Goal: Task Accomplishment & Management: Complete application form

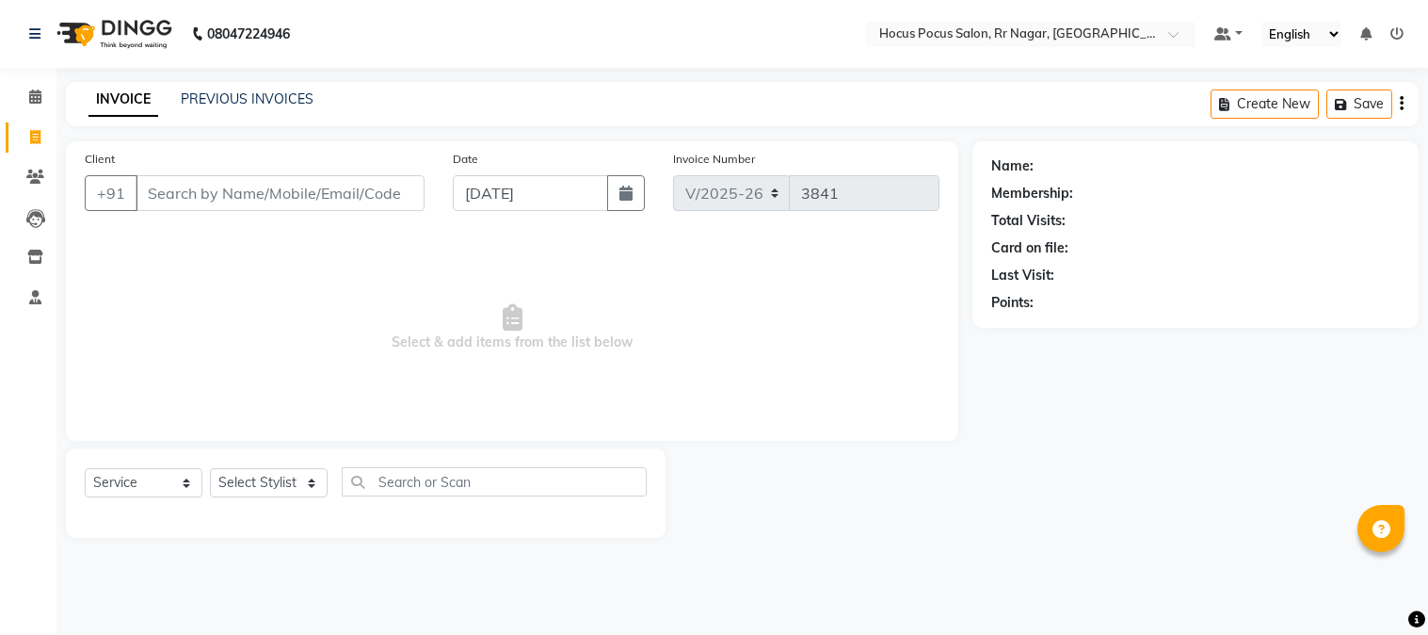
select select "5019"
select select "service"
click at [269, 200] on input "Client" at bounding box center [280, 193] width 289 height 36
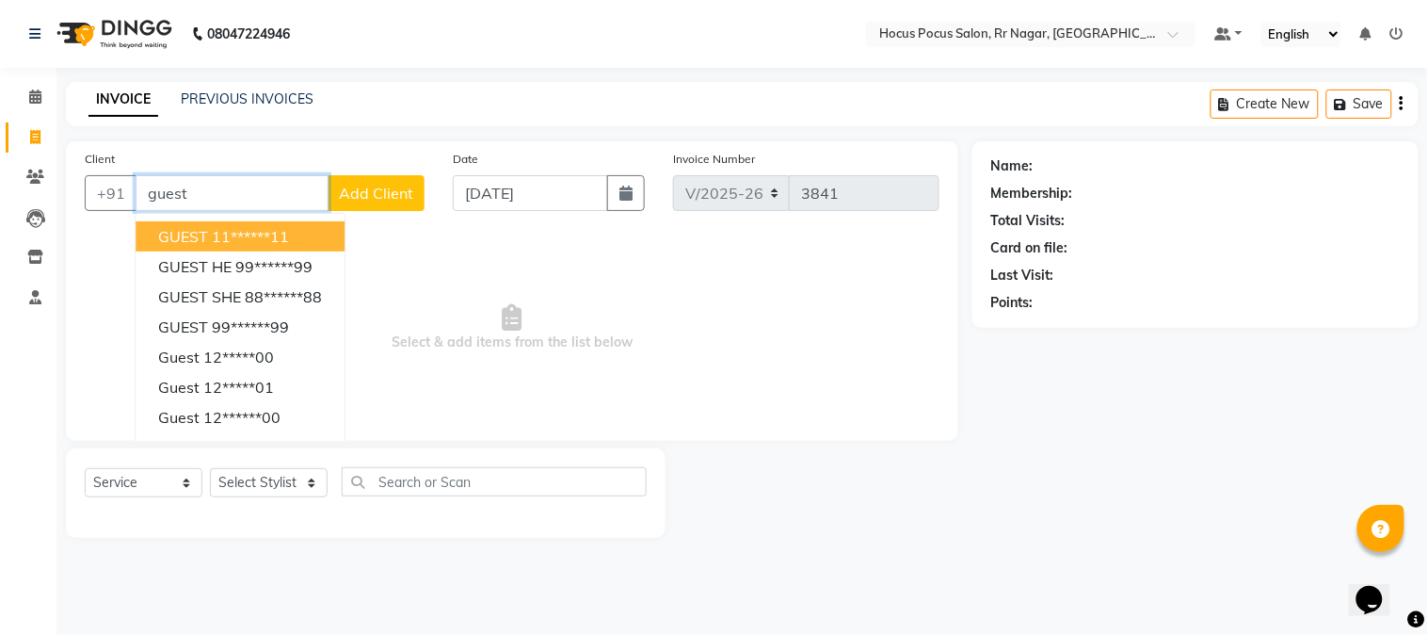
drag, startPoint x: 295, startPoint y: 231, endPoint x: 302, endPoint y: 285, distance: 55.1
click at [296, 231] on button "GUEST 11******11" at bounding box center [240, 236] width 209 height 30
type input "11******11"
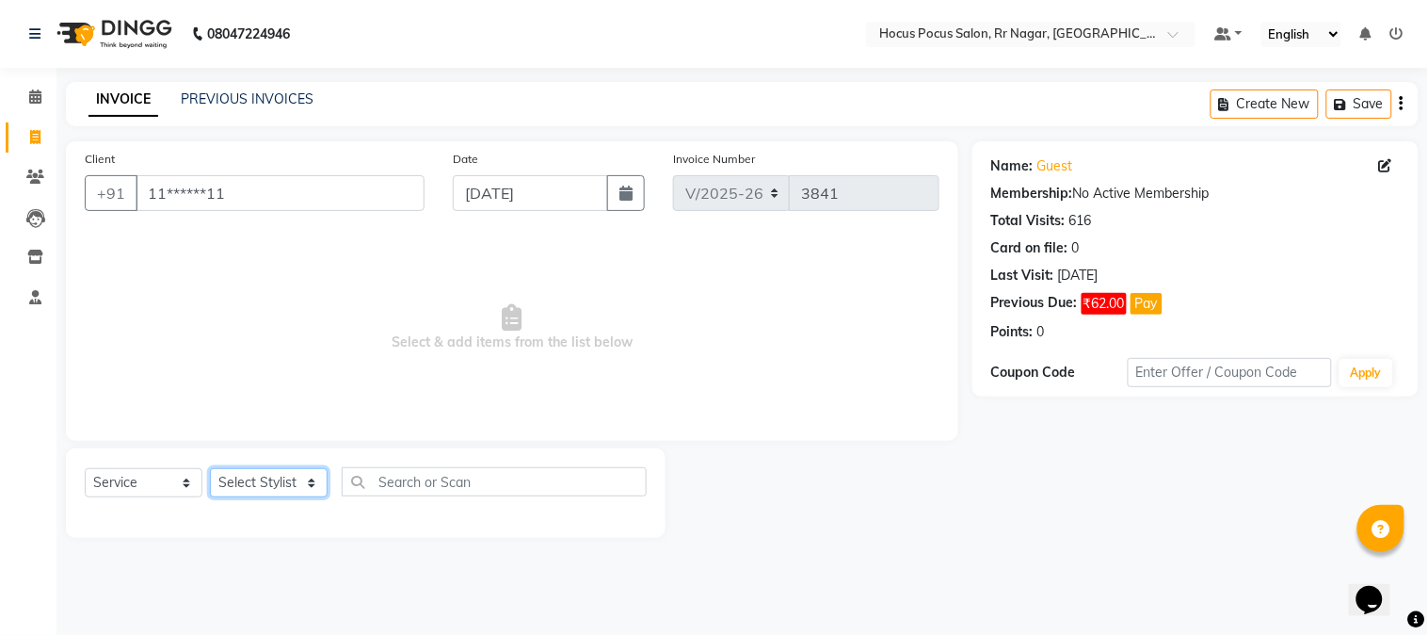
click at [265, 468] on select "Select Stylist [PERSON_NAME] hocus pocus Kushi Maya Neha [PERSON_NAME] [PERSON_…" at bounding box center [269, 482] width 118 height 29
select select "32987"
click at [210, 469] on select "Select Stylist [PERSON_NAME] hocus pocus Kushi Maya Neha [PERSON_NAME] [PERSON_…" at bounding box center [269, 482] width 118 height 29
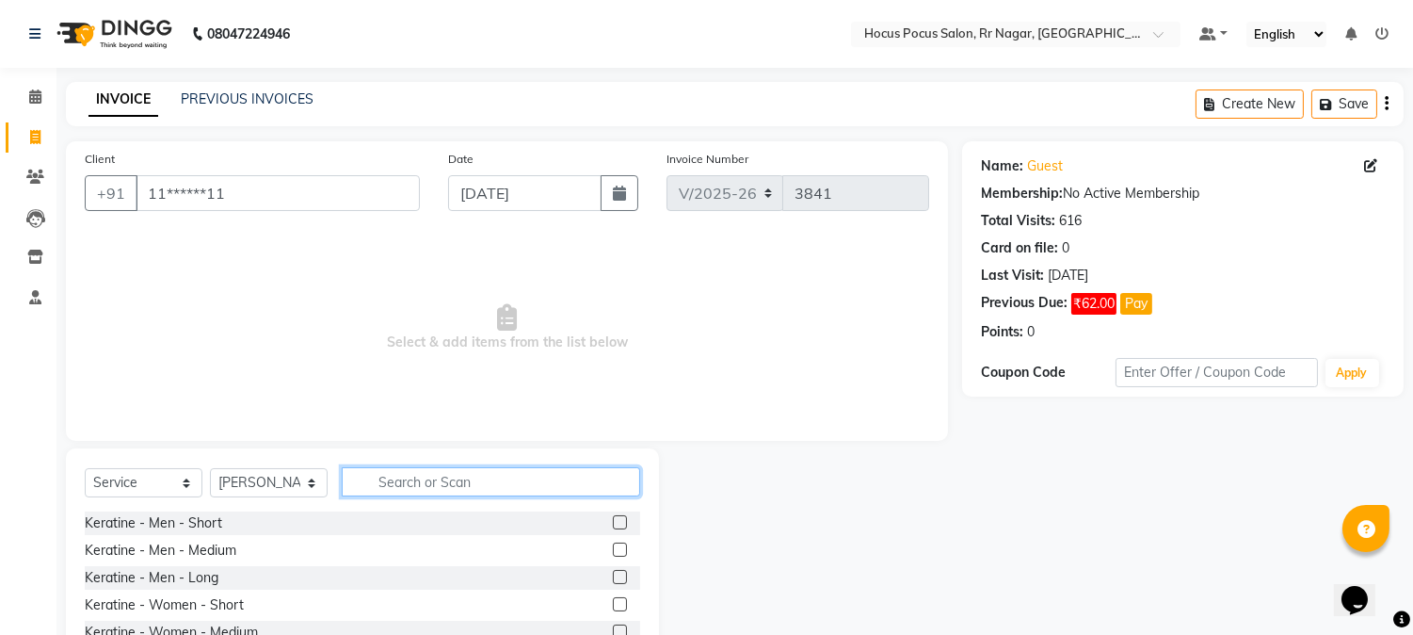
click at [444, 484] on input "text" at bounding box center [491, 481] width 298 height 29
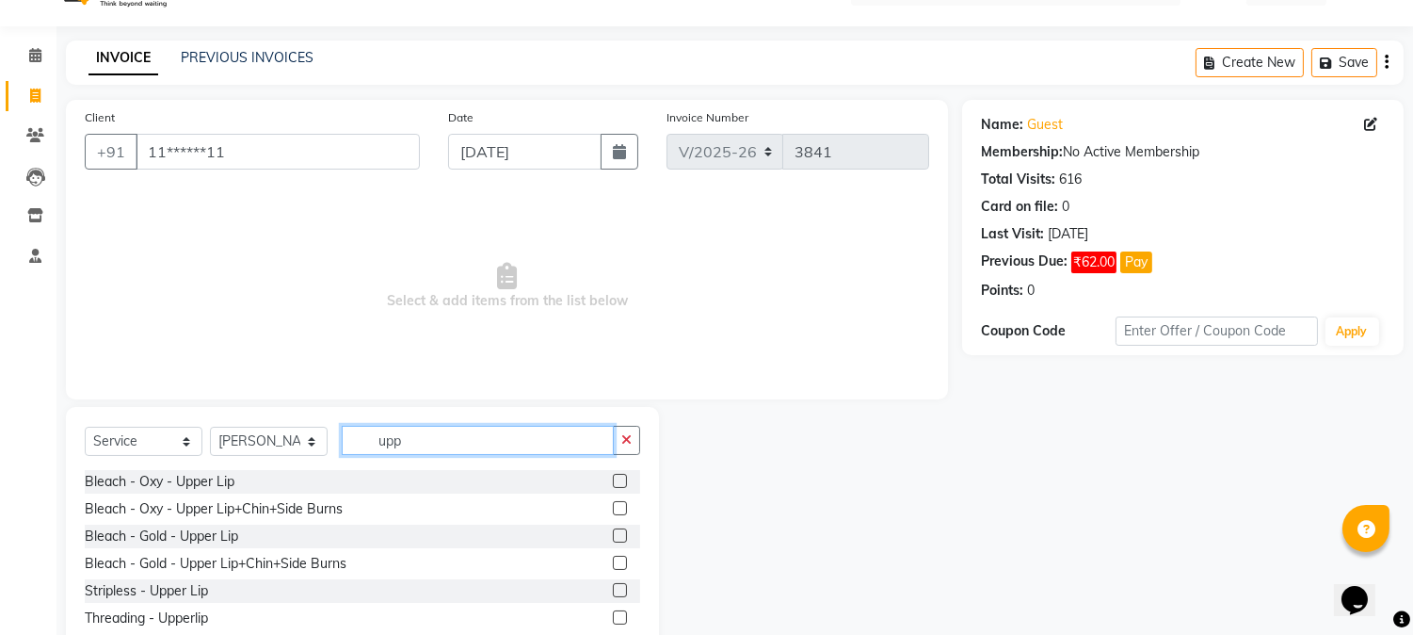
scroll to position [95, 0]
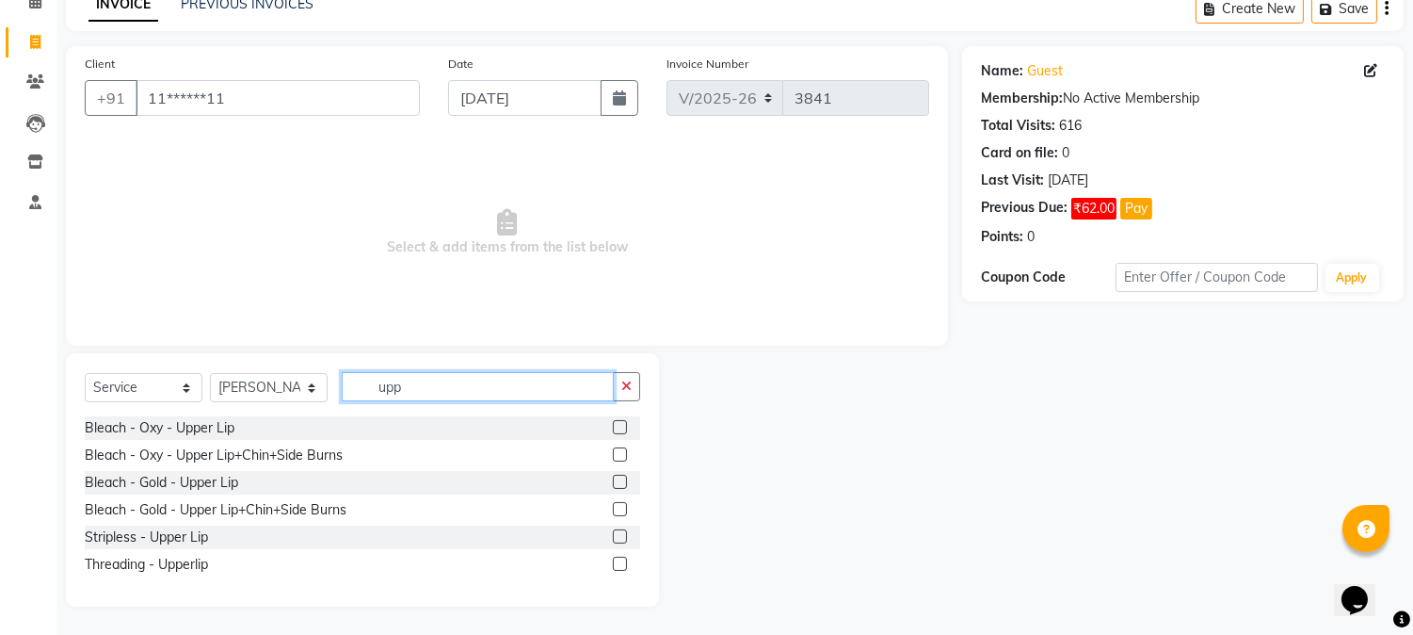
type input "upp"
click at [620, 562] on label at bounding box center [620, 563] width 14 height 14
click at [620, 562] on input "checkbox" at bounding box center [619, 564] width 12 height 12
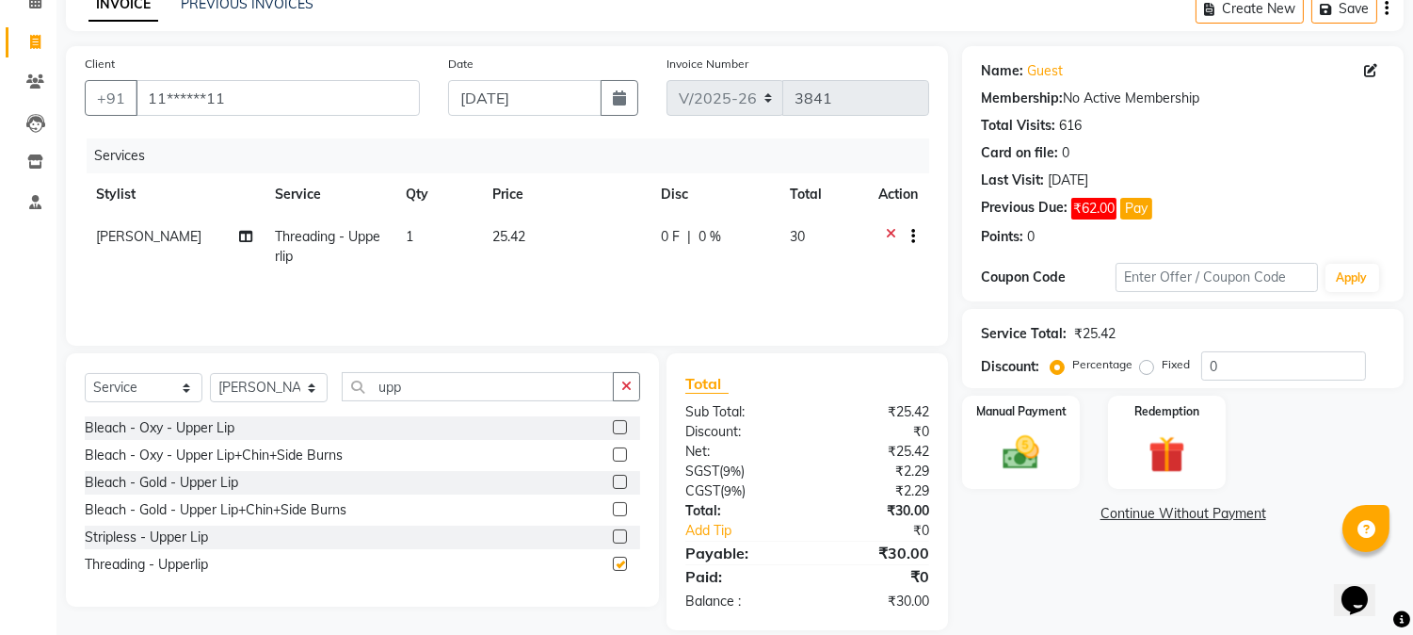
checkbox input "false"
click at [1033, 428] on div "Manual Payment" at bounding box center [1021, 442] width 122 height 96
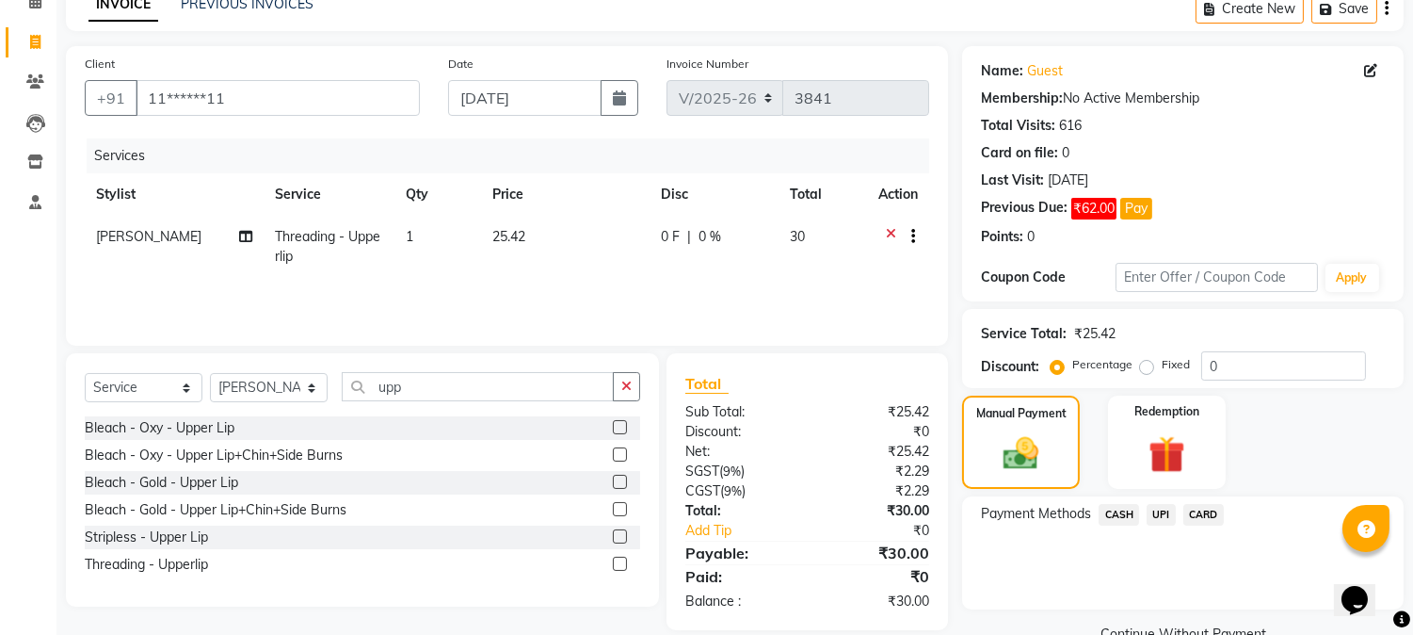
click at [1153, 510] on span "UPI" at bounding box center [1161, 515] width 29 height 22
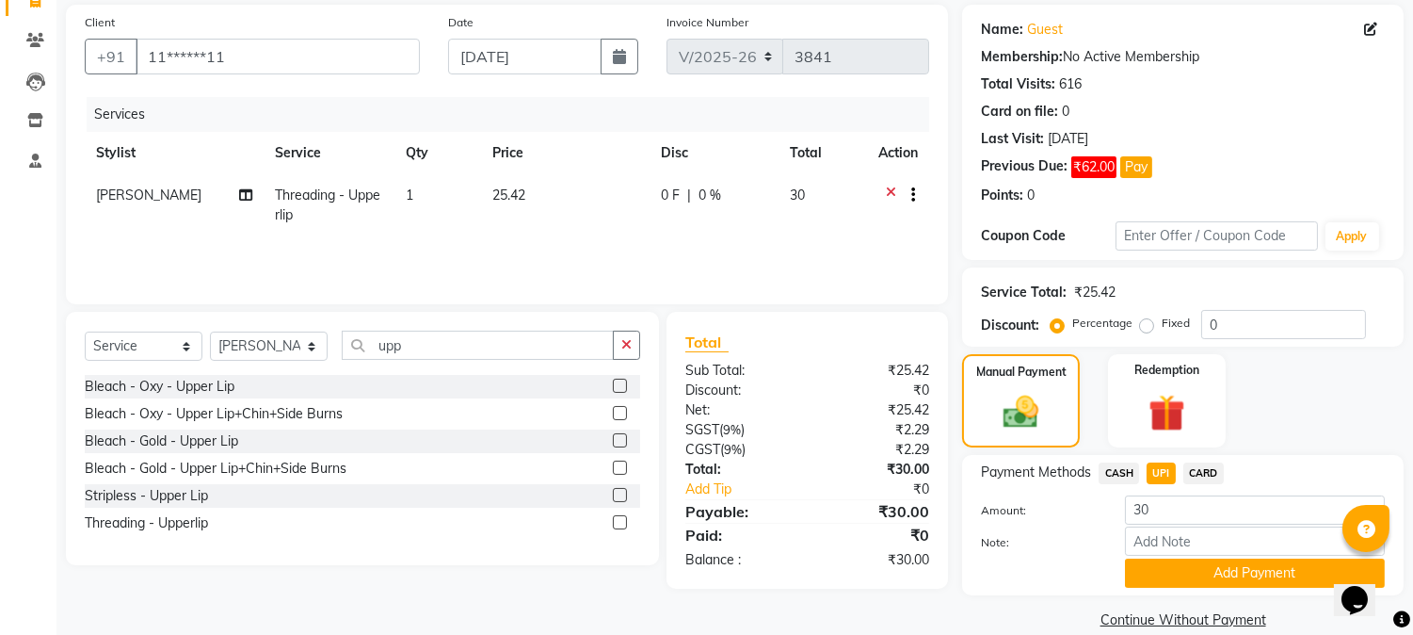
scroll to position [163, 0]
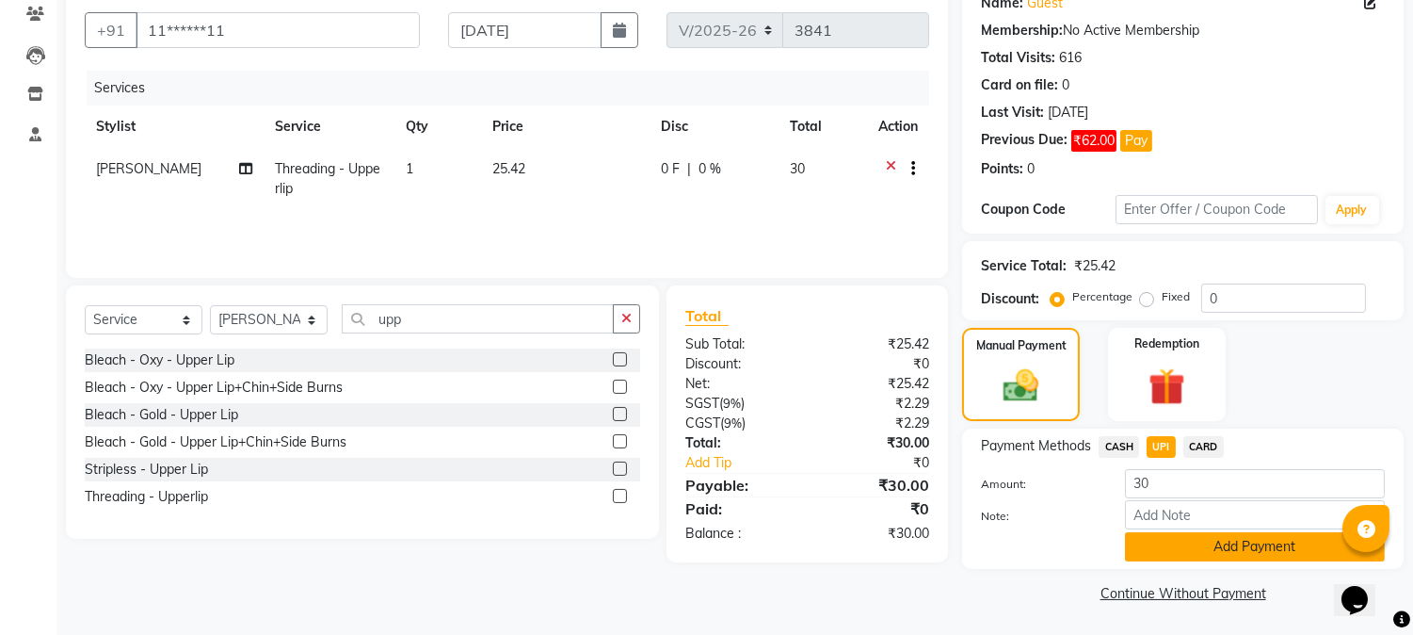
click at [1255, 541] on button "Add Payment" at bounding box center [1255, 546] width 260 height 29
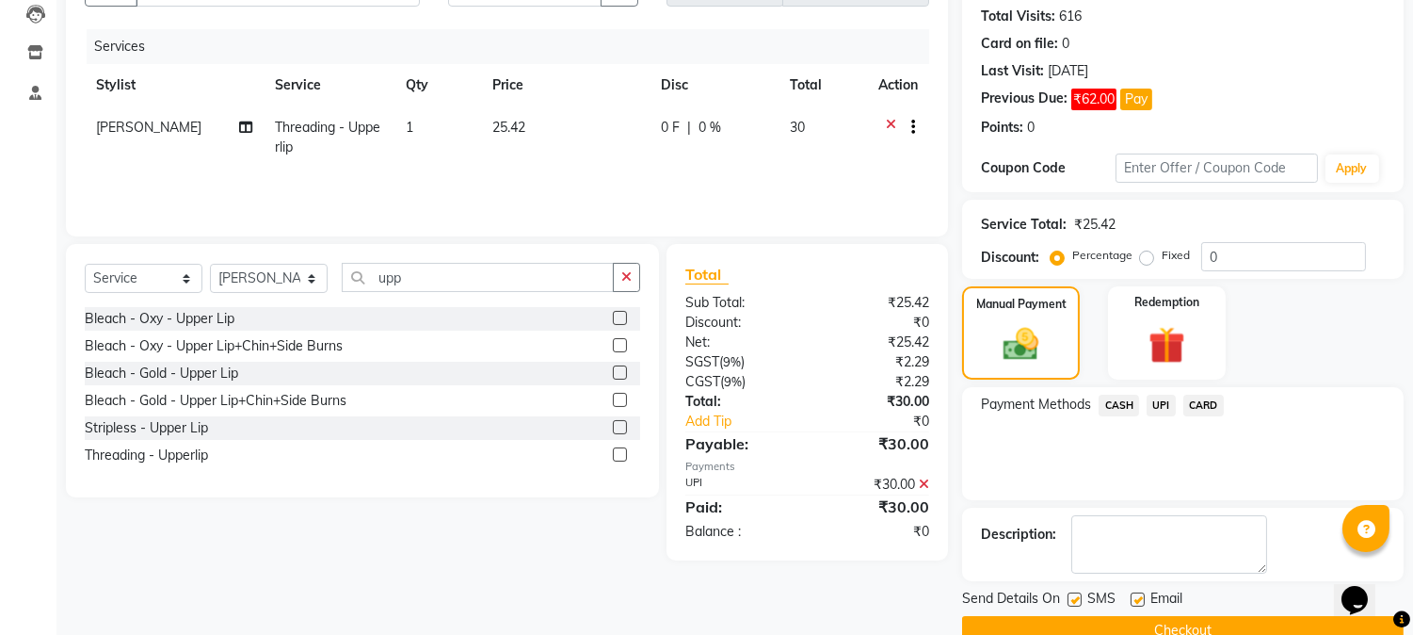
scroll to position [242, 0]
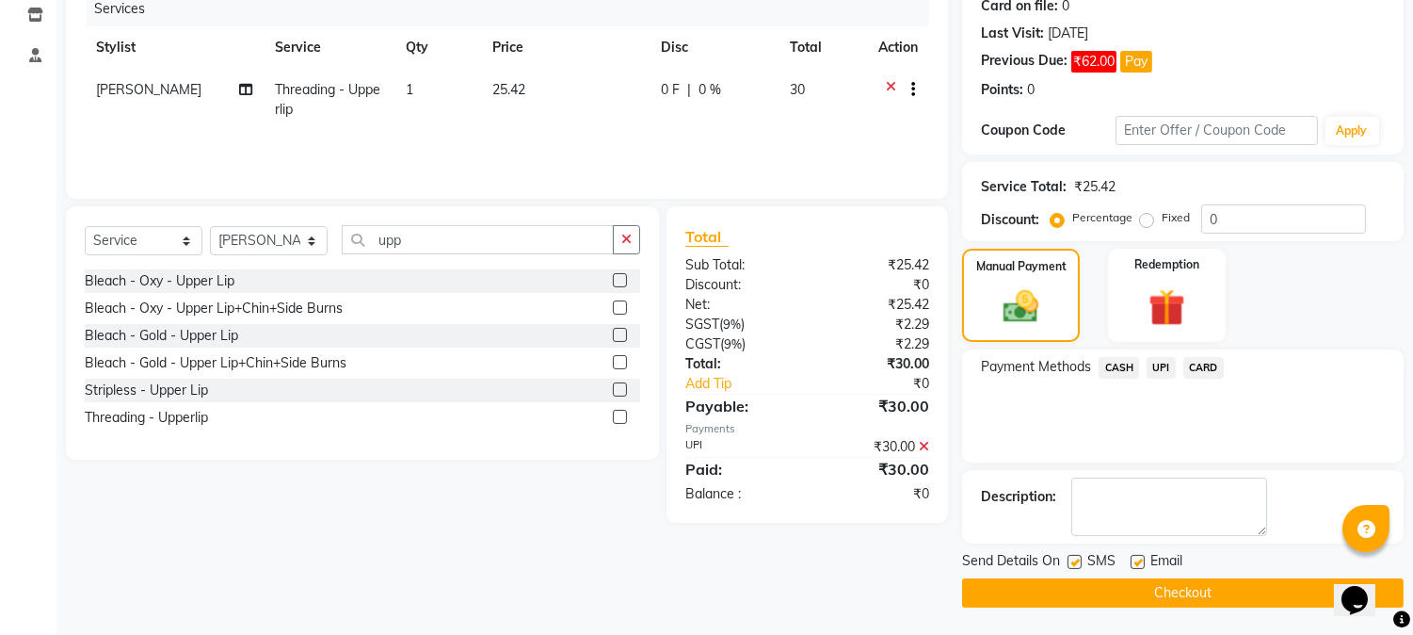
click at [1079, 556] on label at bounding box center [1075, 562] width 14 height 14
click at [1079, 556] on input "checkbox" at bounding box center [1074, 562] width 12 height 12
checkbox input "false"
click at [1097, 584] on button "Checkout" at bounding box center [1183, 592] width 442 height 29
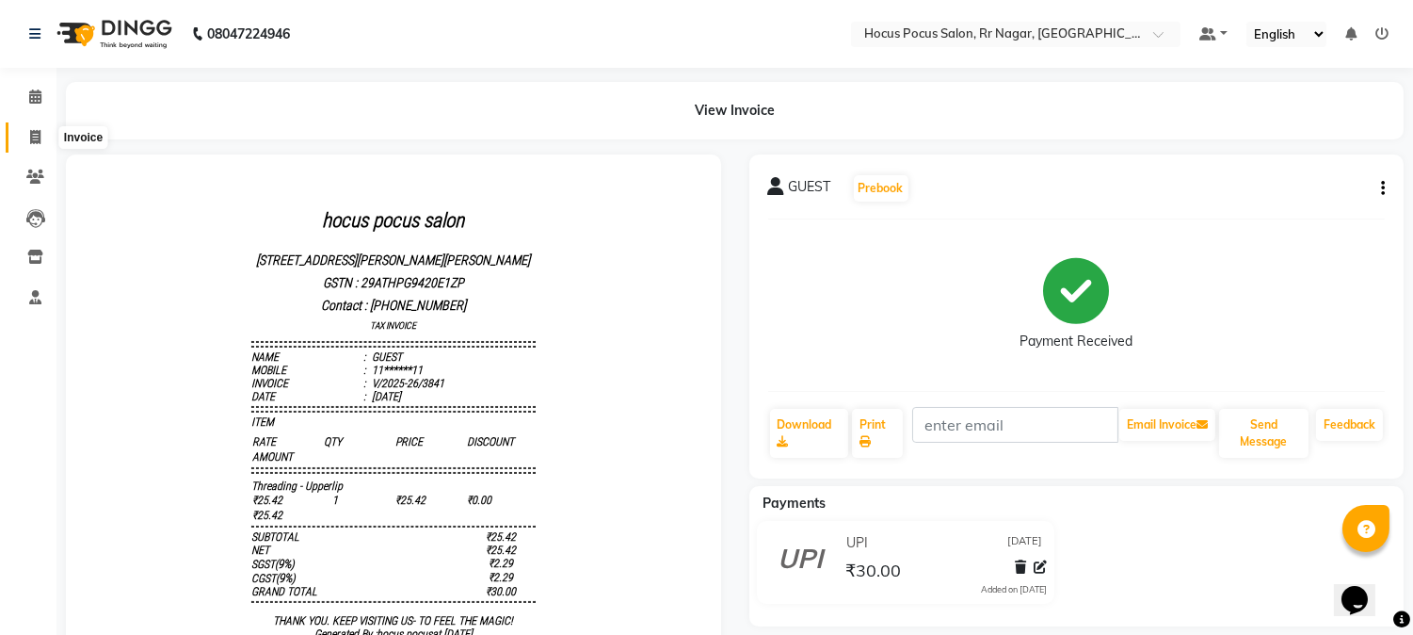
click at [43, 138] on span at bounding box center [35, 138] width 33 height 22
select select "service"
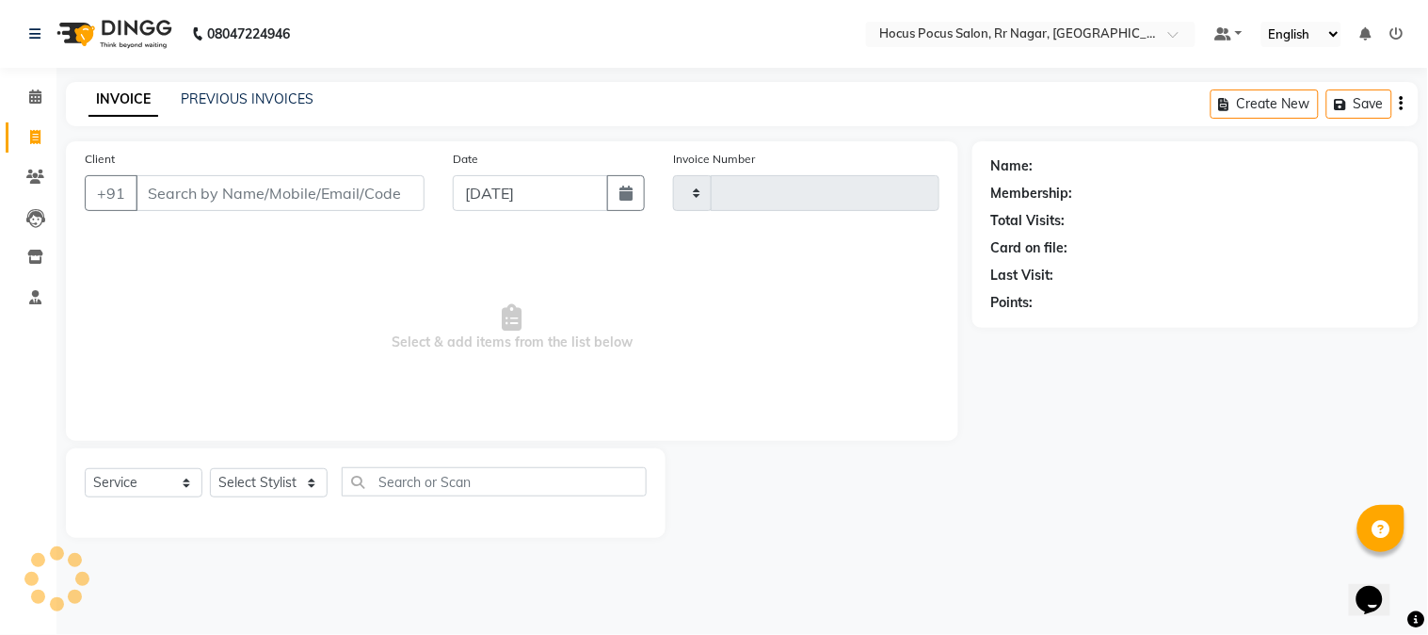
type input "3842"
select select "5019"
click at [248, 104] on link "PREVIOUS INVOICES" at bounding box center [247, 98] width 133 height 17
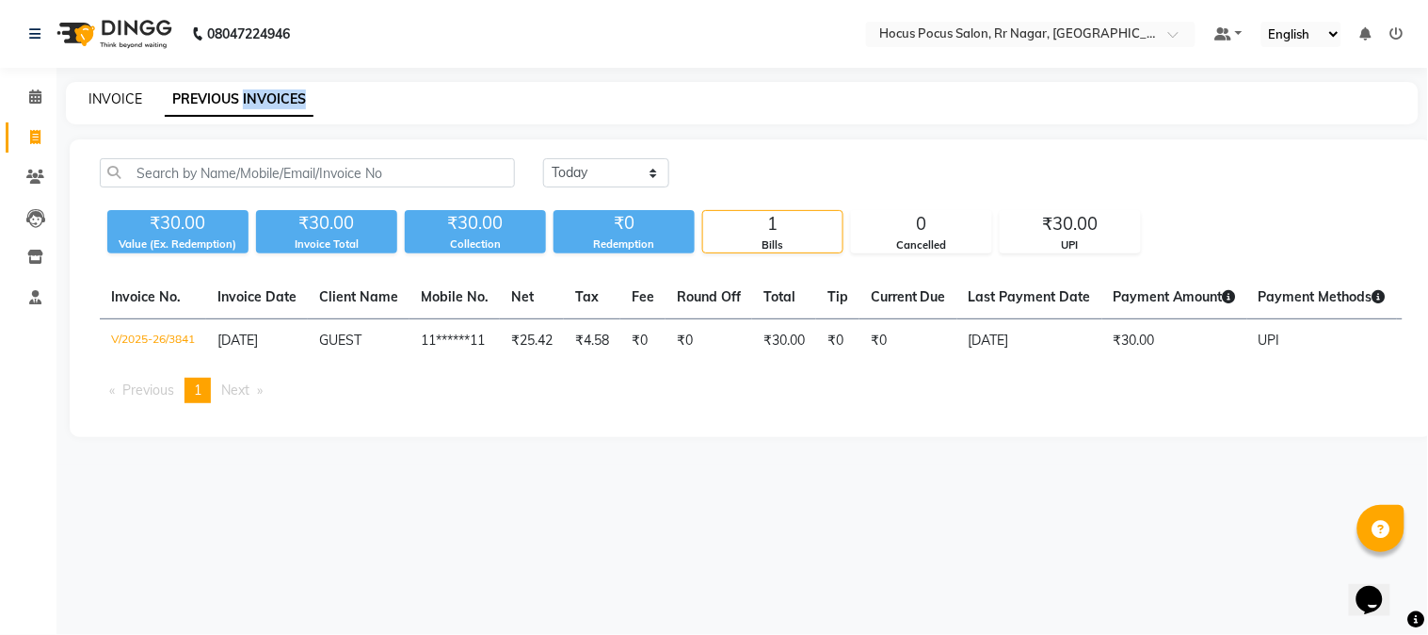
click at [106, 97] on link "INVOICE" at bounding box center [116, 98] width 54 height 17
select select "service"
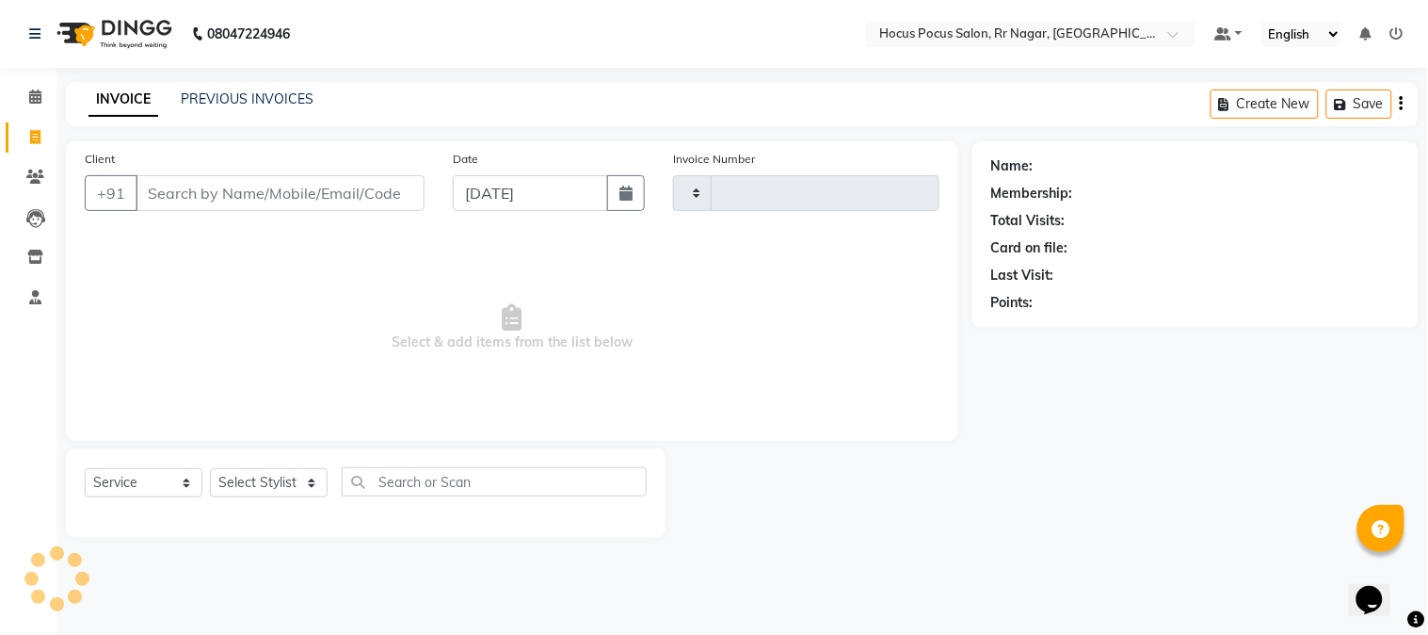
type input "3842"
select select "5019"
click at [196, 196] on input "Client" at bounding box center [280, 193] width 289 height 36
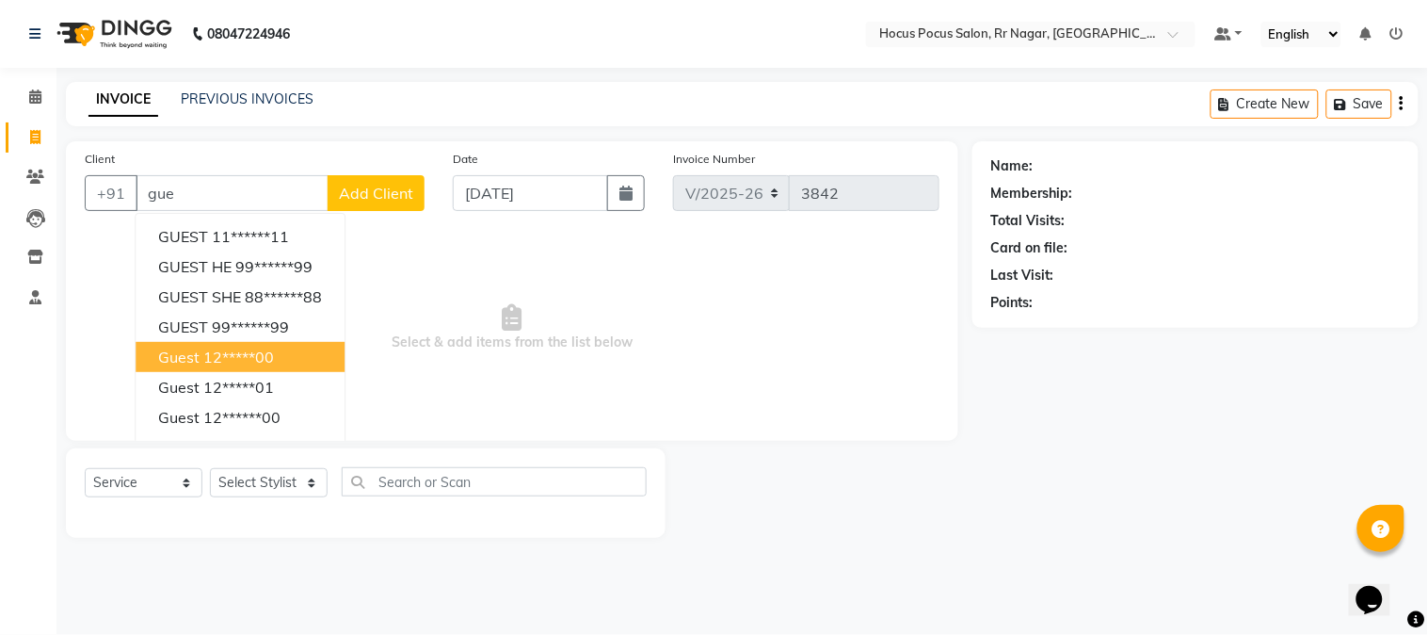
drag, startPoint x: 211, startPoint y: 360, endPoint x: 215, endPoint y: 369, distance: 10.1
click at [215, 368] on button "guest 12*****00" at bounding box center [240, 357] width 209 height 30
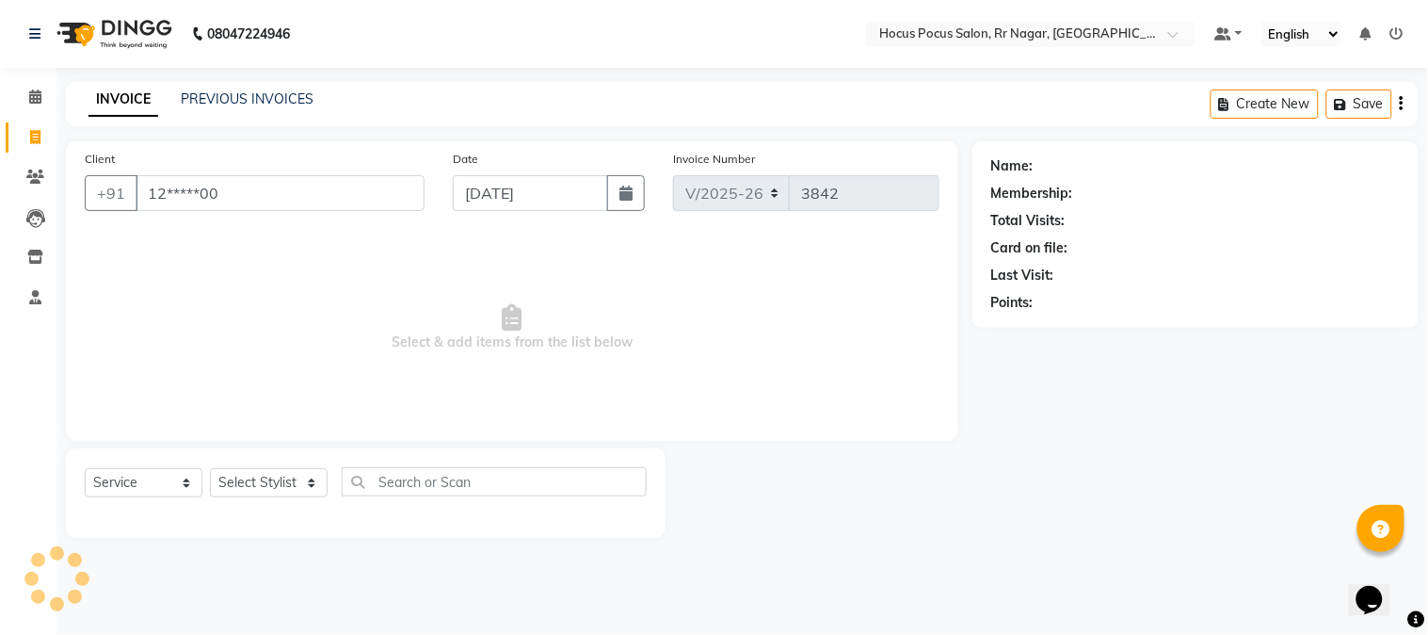
type input "12*****00"
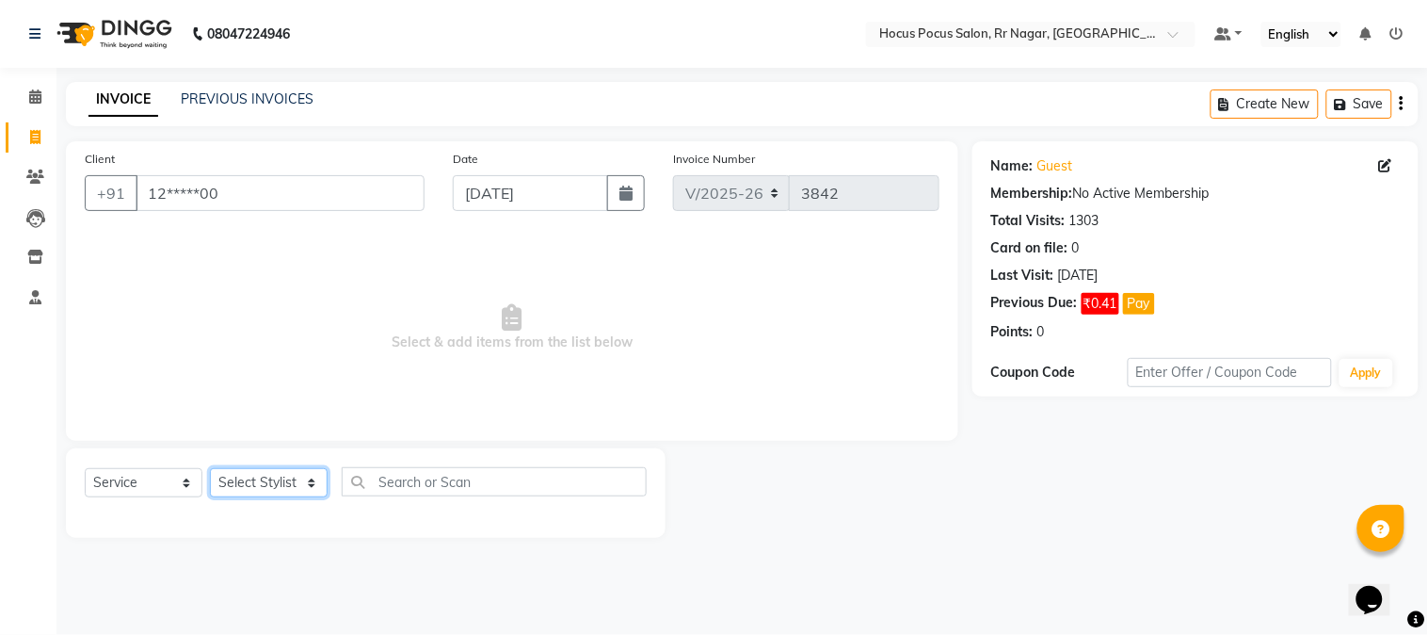
click at [232, 487] on select "Select Stylist [PERSON_NAME] hocus pocus Kushi Maya Neha [PERSON_NAME] [PERSON_…" at bounding box center [269, 482] width 118 height 29
click at [210, 469] on select "Select Stylist [PERSON_NAME] hocus pocus Kushi Maya Neha [PERSON_NAME] [PERSON_…" at bounding box center [269, 482] width 118 height 29
click at [289, 242] on span "Select & add items from the list below" at bounding box center [512, 328] width 855 height 188
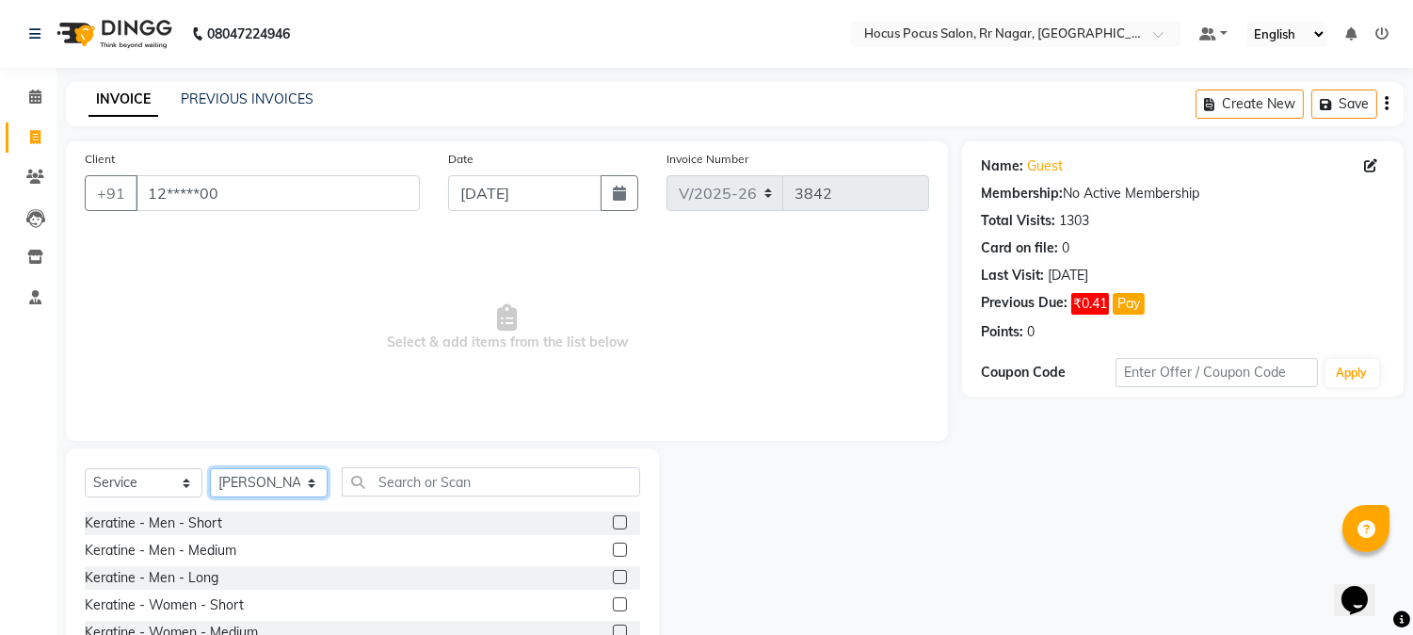
click at [230, 472] on select "Select Stylist [PERSON_NAME] hocus pocus Kushi Maya Neha [PERSON_NAME] [PERSON_…" at bounding box center [269, 482] width 118 height 29
select select "85060"
click at [210, 469] on select "Select Stylist [PERSON_NAME] hocus pocus Kushi Maya Neha [PERSON_NAME] [PERSON_…" at bounding box center [269, 482] width 118 height 29
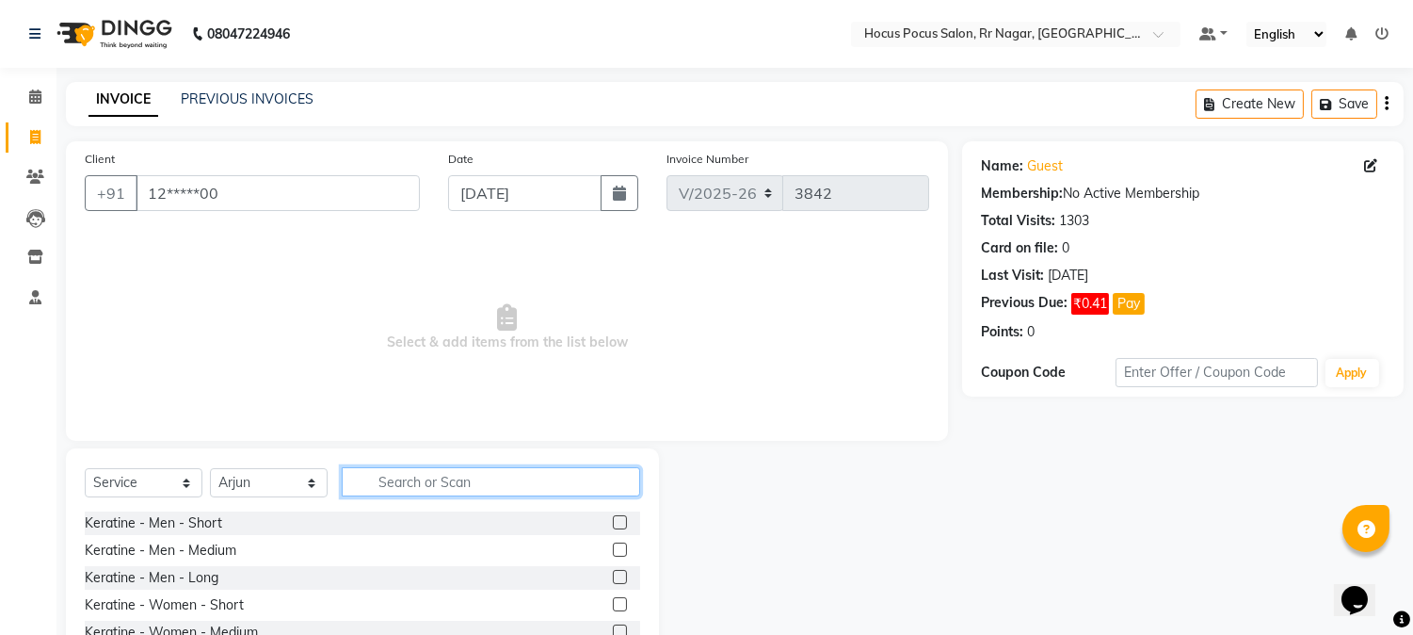
click at [379, 482] on input "text" at bounding box center [491, 481] width 298 height 29
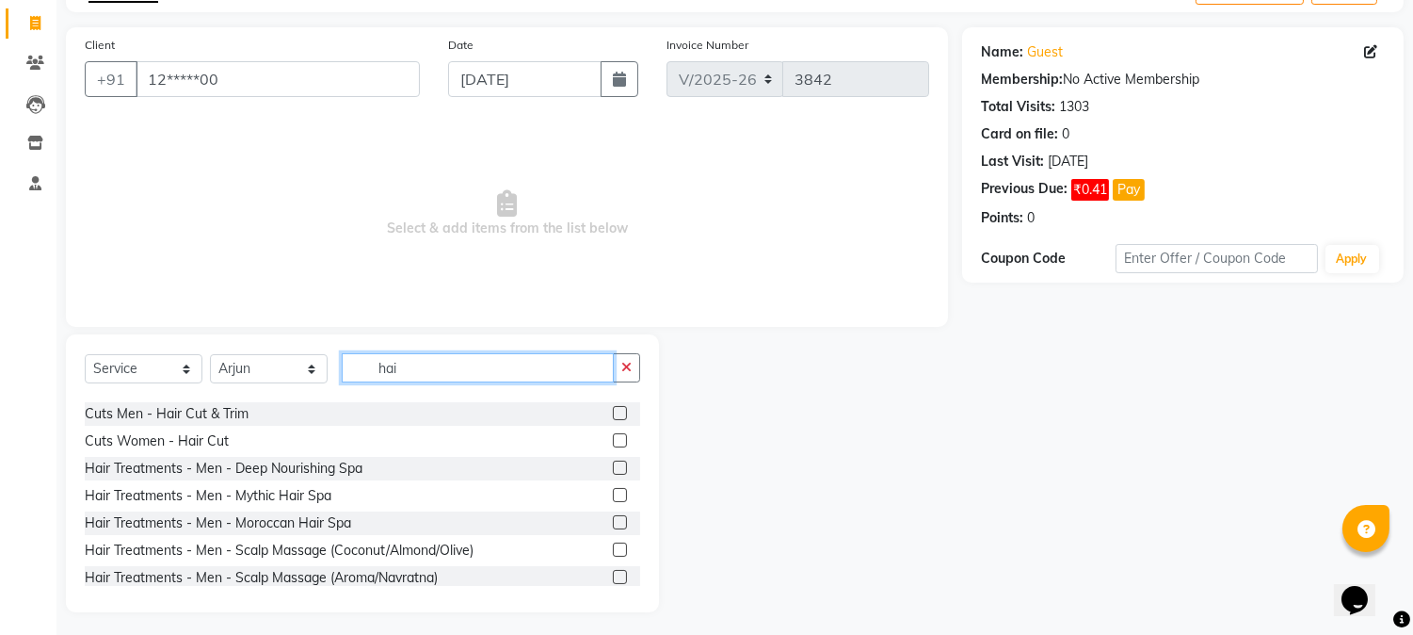
scroll to position [119, 0]
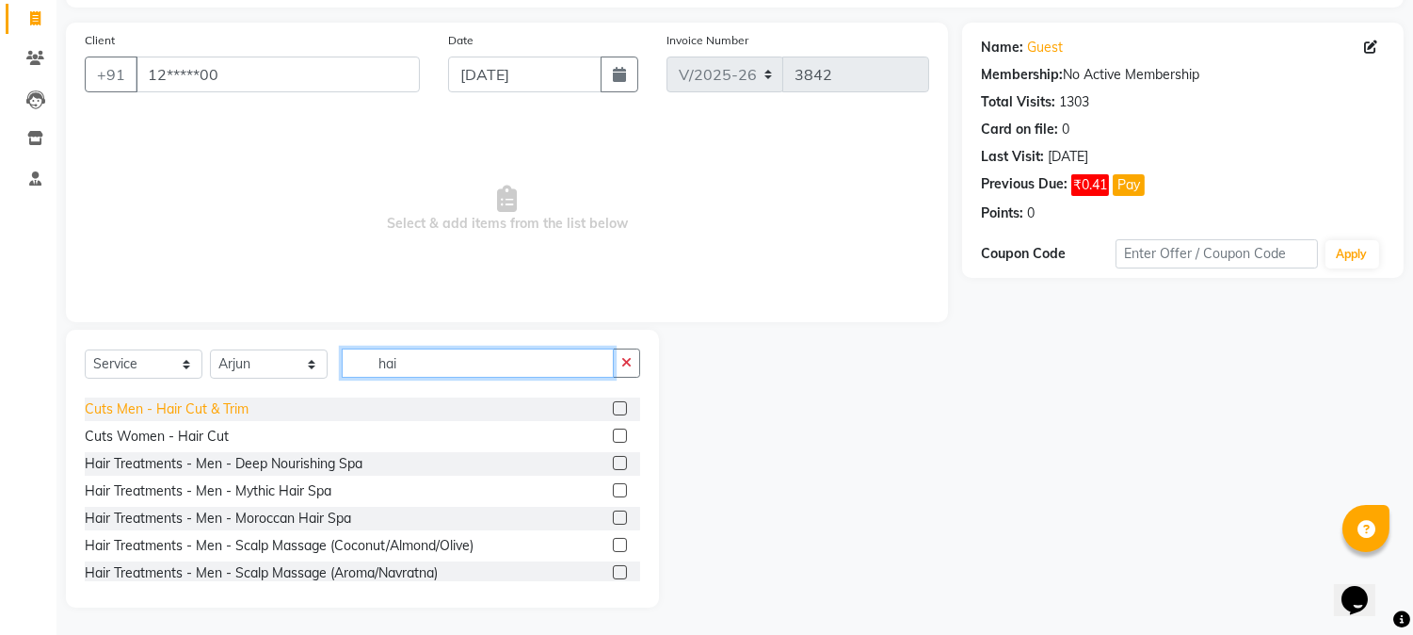
type input "hai"
click at [153, 410] on div "Cuts Men - Hair Cut & Trim" at bounding box center [167, 409] width 164 height 20
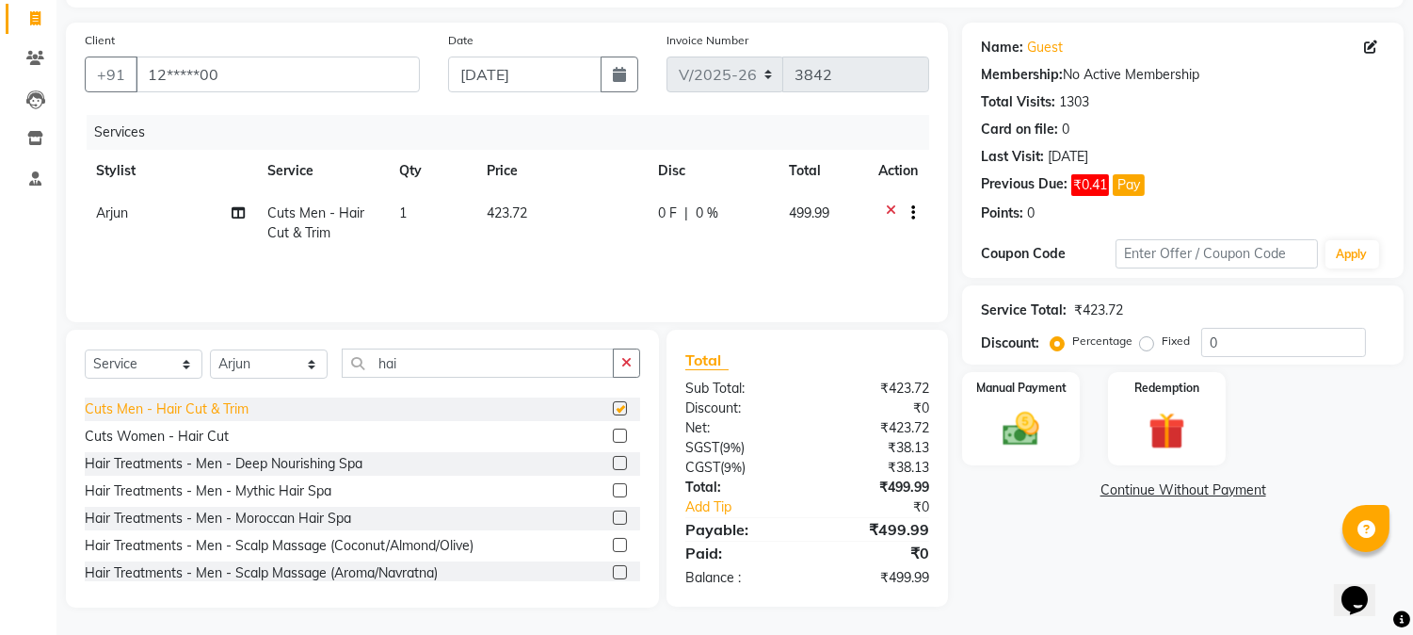
checkbox input "false"
click at [457, 352] on input "hai" at bounding box center [478, 362] width 272 height 29
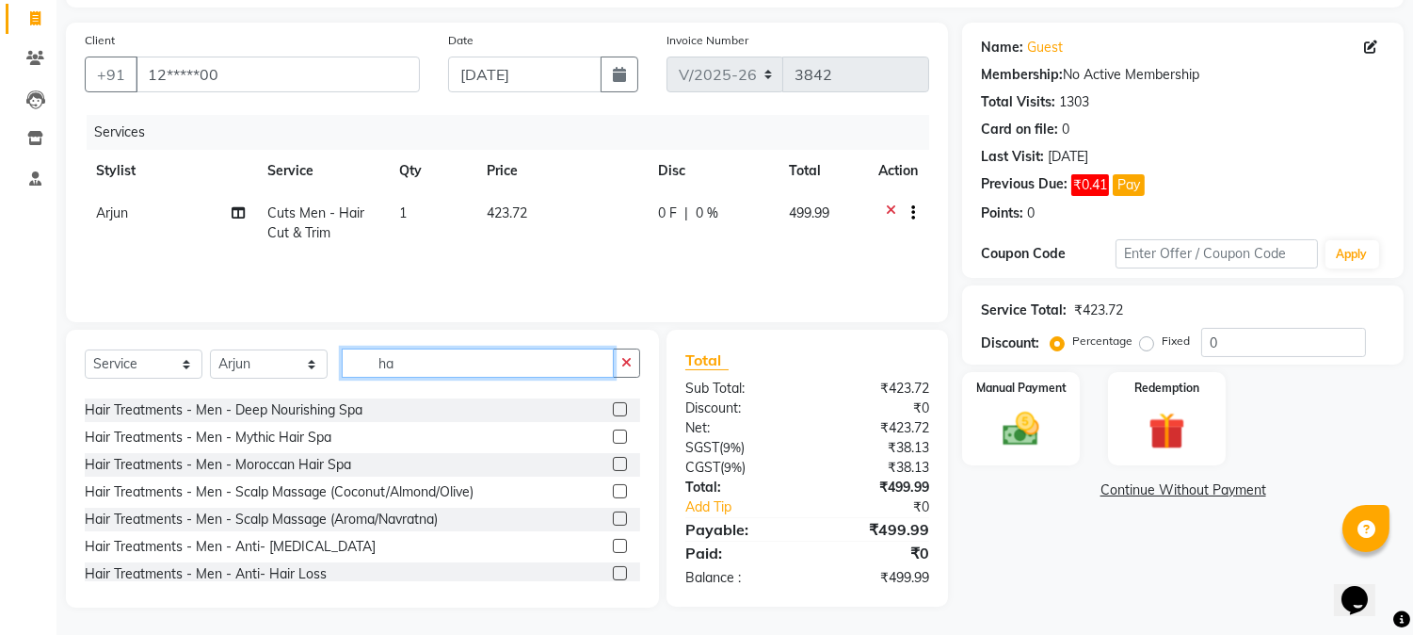
type input "h"
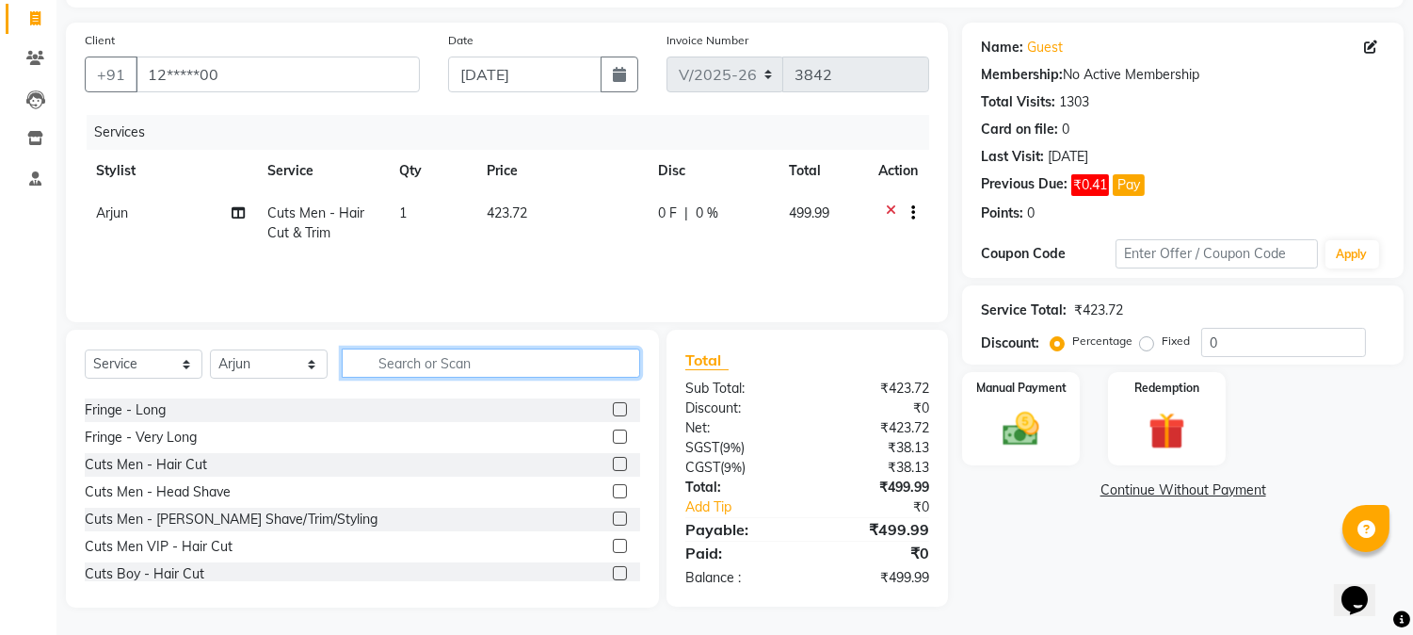
scroll to position [650, 0]
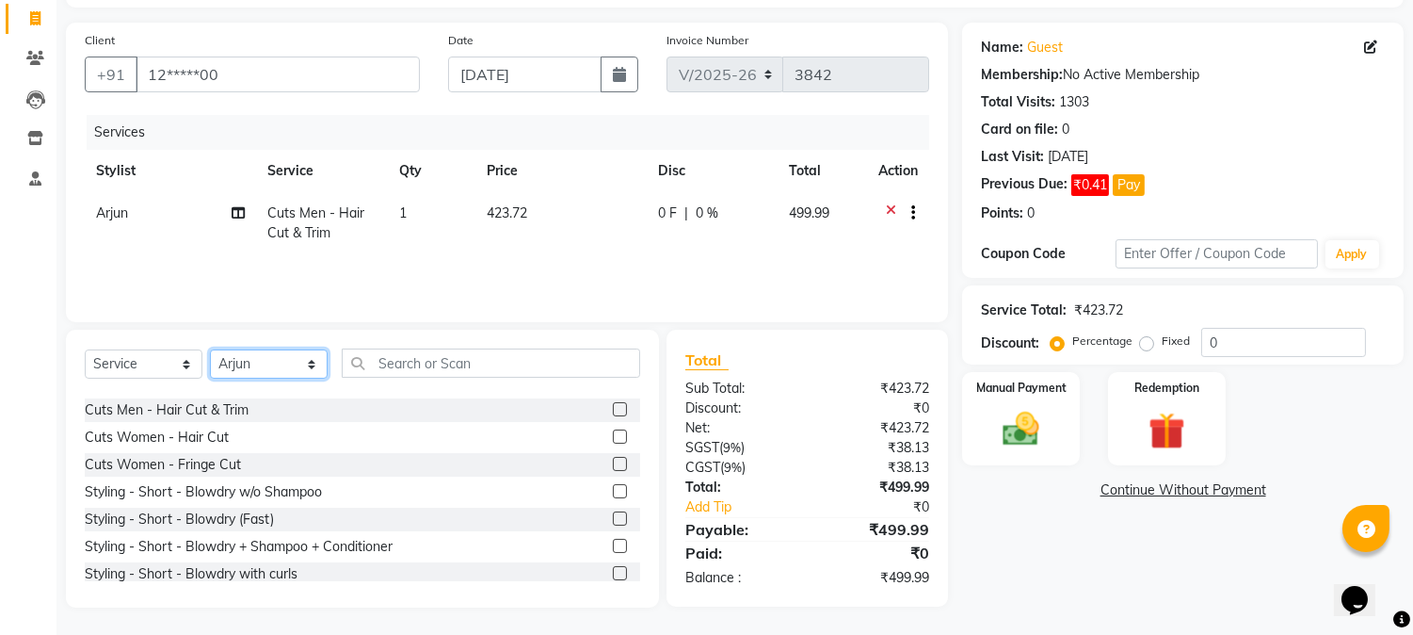
click at [255, 364] on select "Select Stylist [PERSON_NAME] hocus pocus Kushi Maya Neha [PERSON_NAME] [PERSON_…" at bounding box center [269, 363] width 118 height 29
select select "32988"
click at [210, 349] on select "Select Stylist [PERSON_NAME] hocus pocus Kushi Maya Neha [PERSON_NAME] [PERSON_…" at bounding box center [269, 363] width 118 height 29
click at [371, 364] on input "text" at bounding box center [491, 362] width 298 height 29
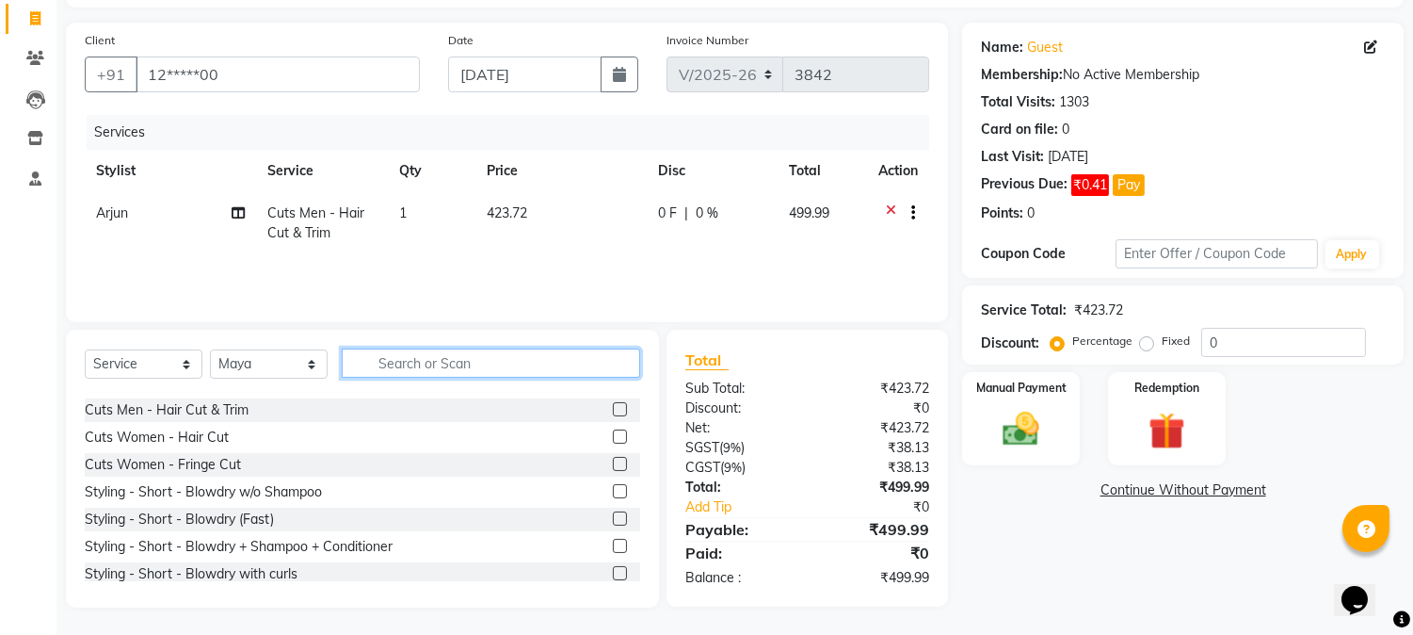
type input "h"
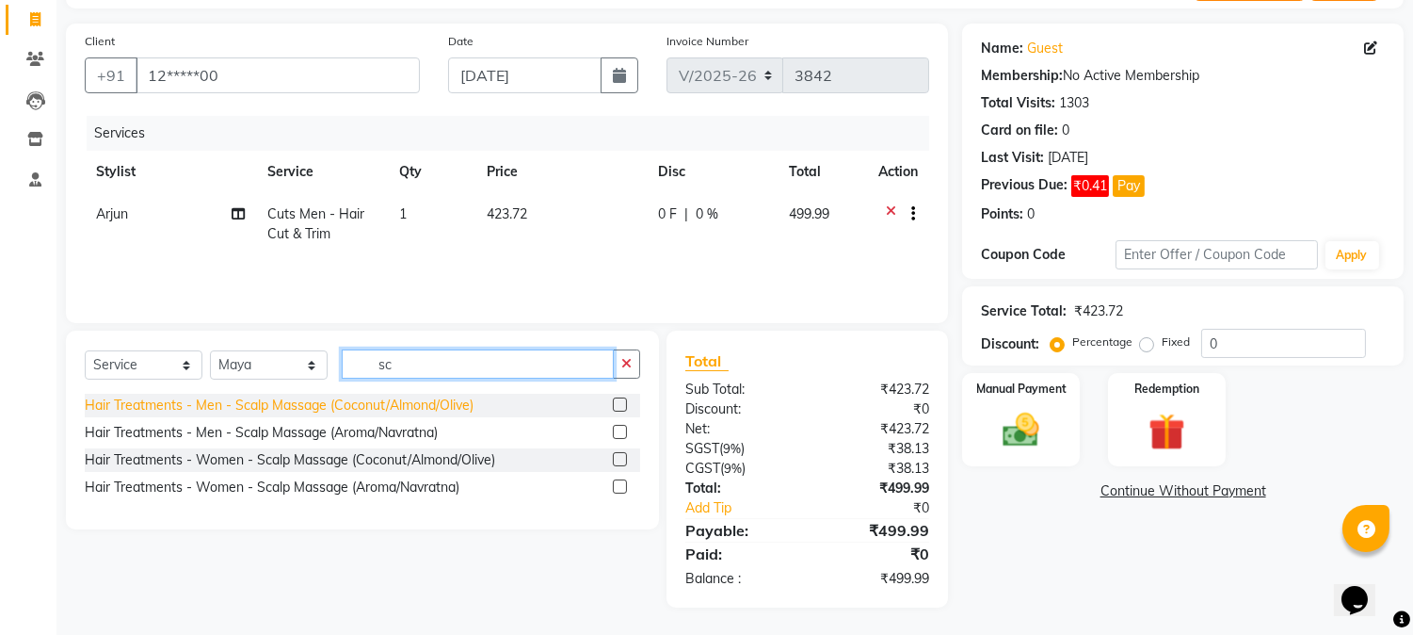
type input "sc"
click at [246, 411] on div "Hair Treatments - Men - Scalp Massage (Coconut/Almond/Olive)" at bounding box center [279, 405] width 389 height 20
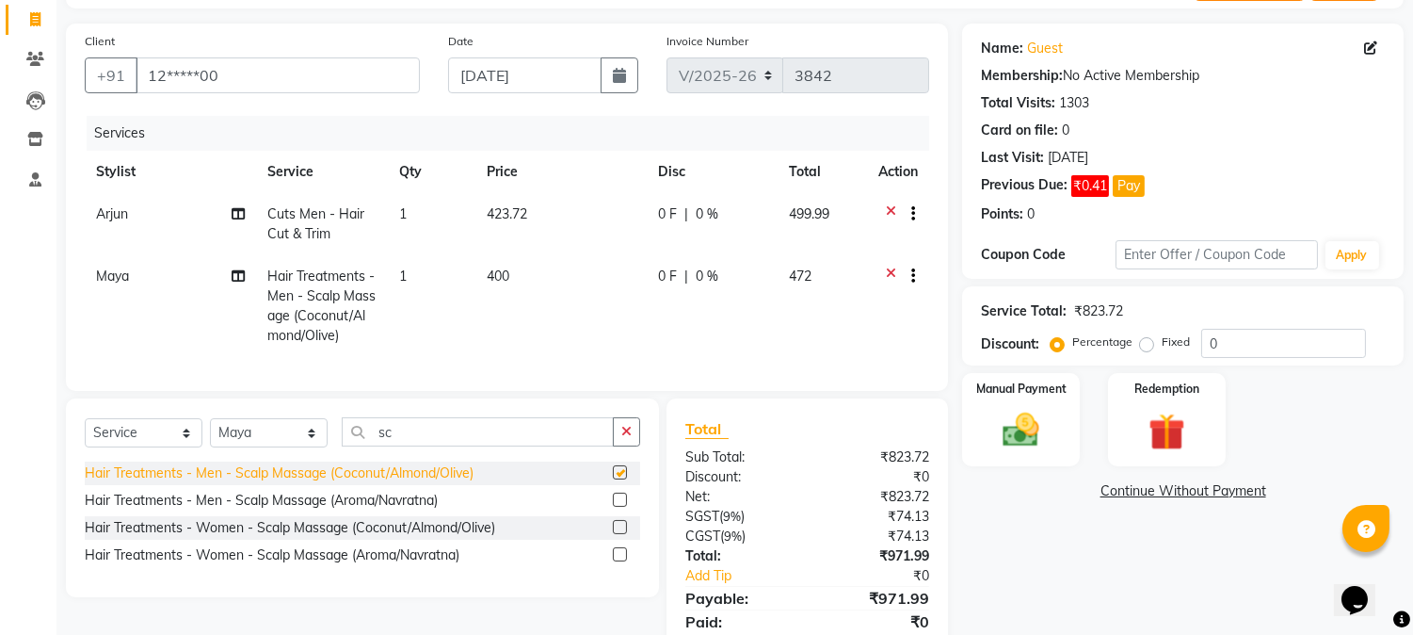
checkbox input "false"
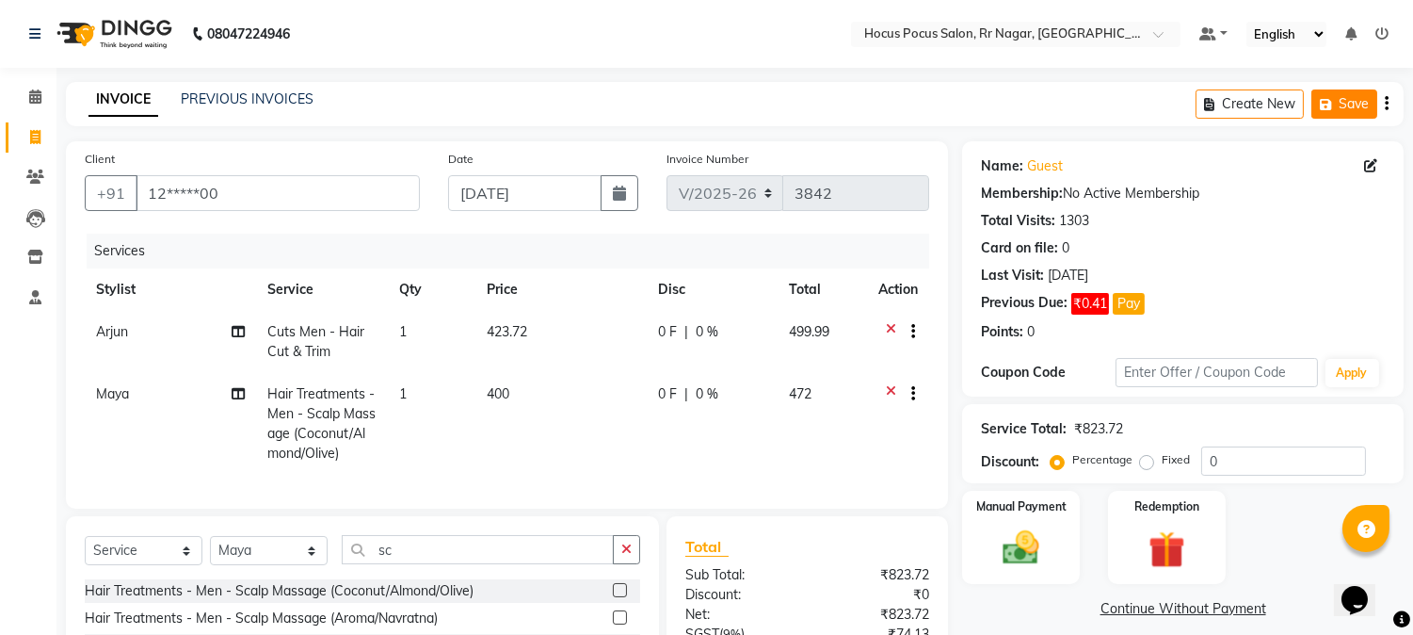
click at [1349, 104] on button "Save" at bounding box center [1345, 103] width 66 height 29
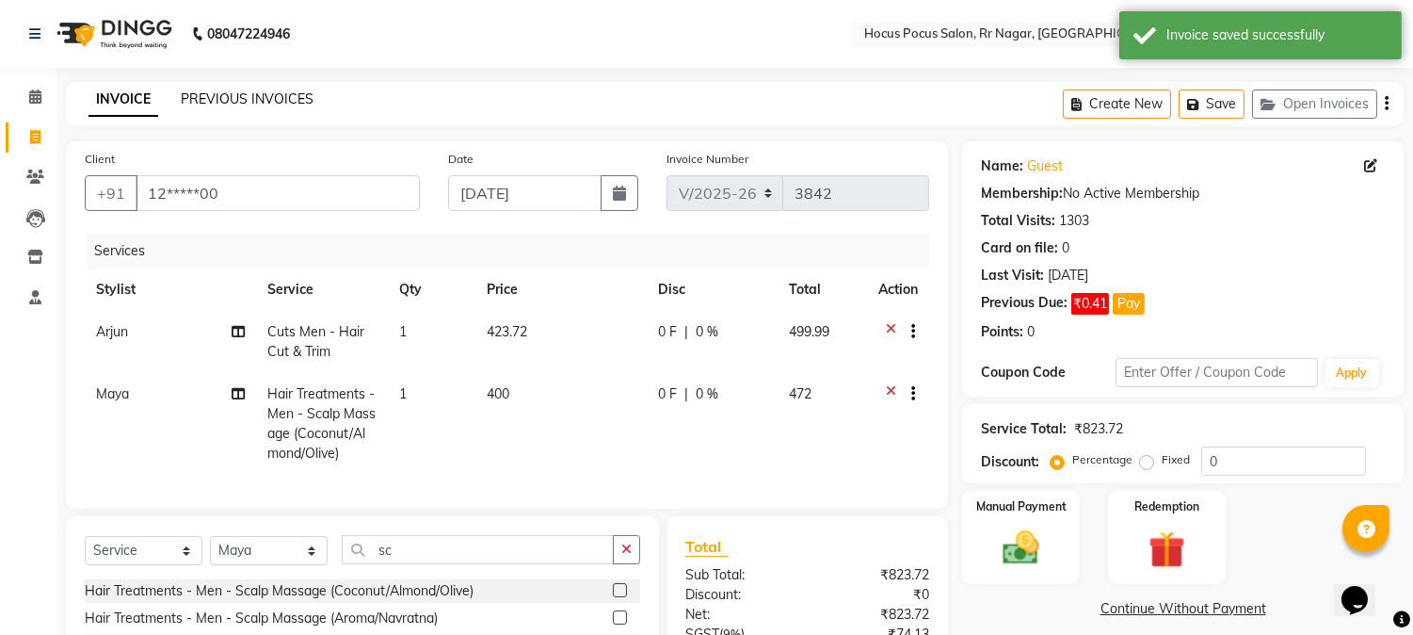
click at [251, 99] on link "PREVIOUS INVOICES" at bounding box center [247, 98] width 133 height 17
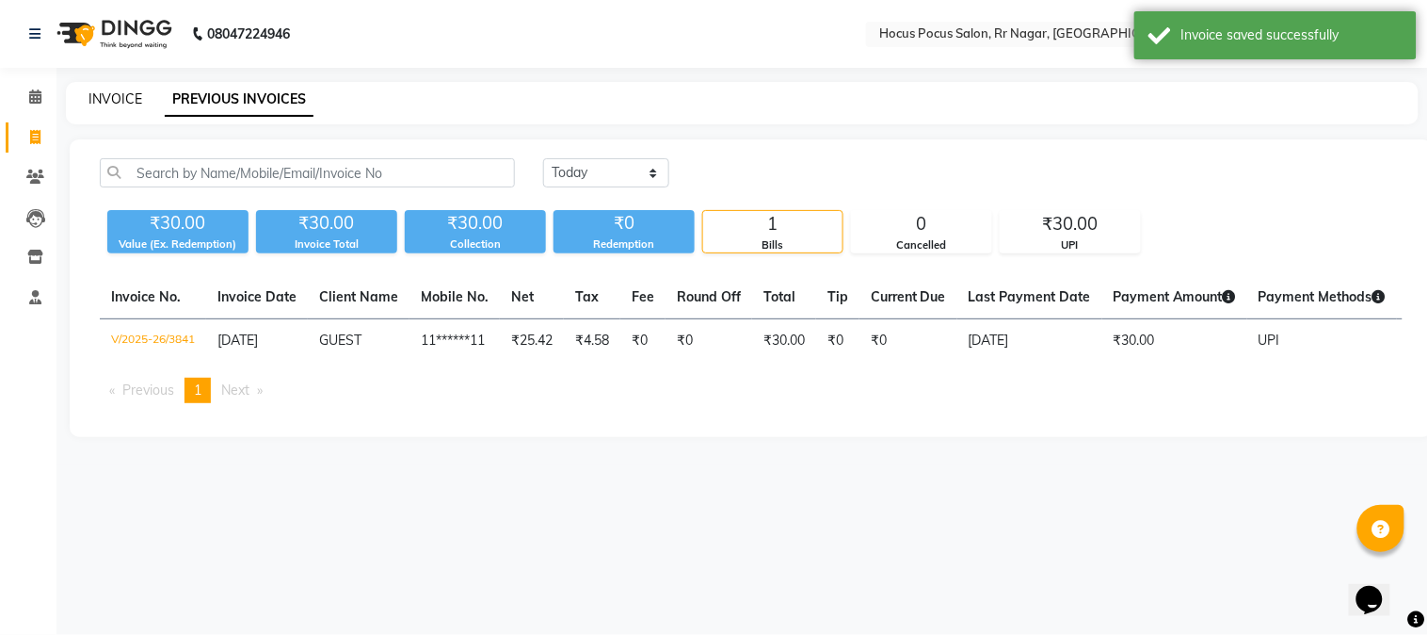
click at [109, 96] on link "INVOICE" at bounding box center [116, 98] width 54 height 17
select select "service"
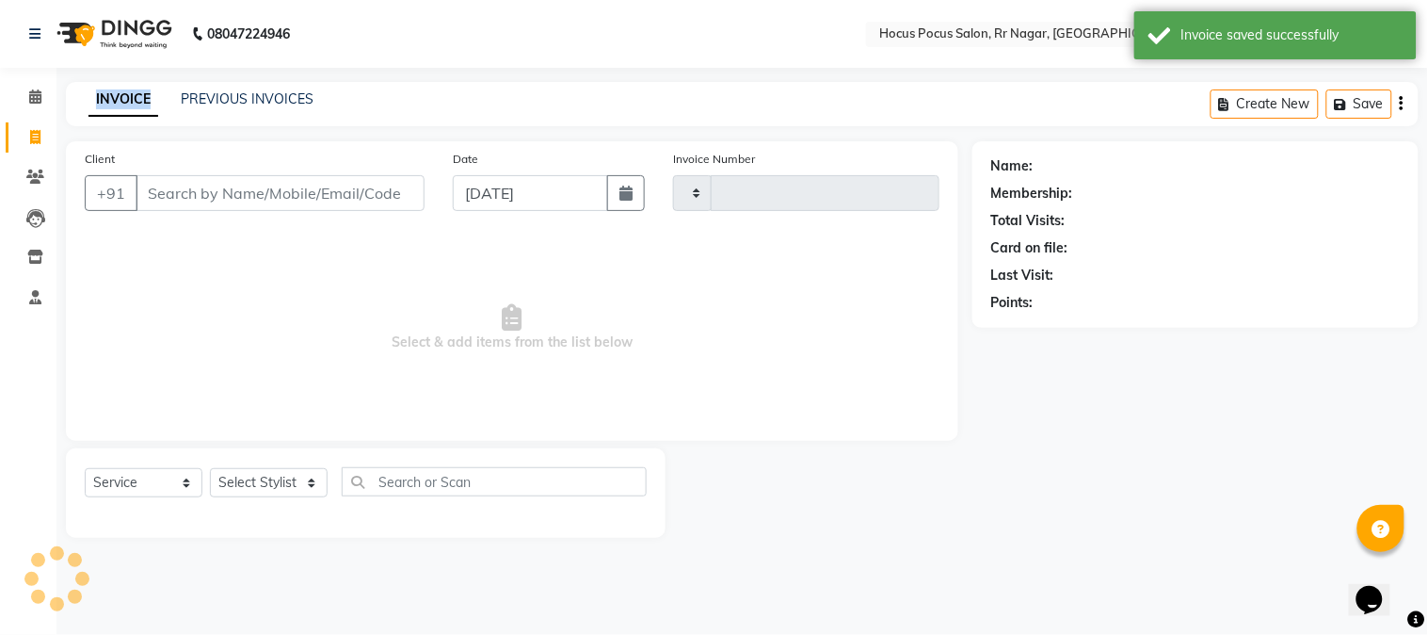
type input "3842"
select select "5019"
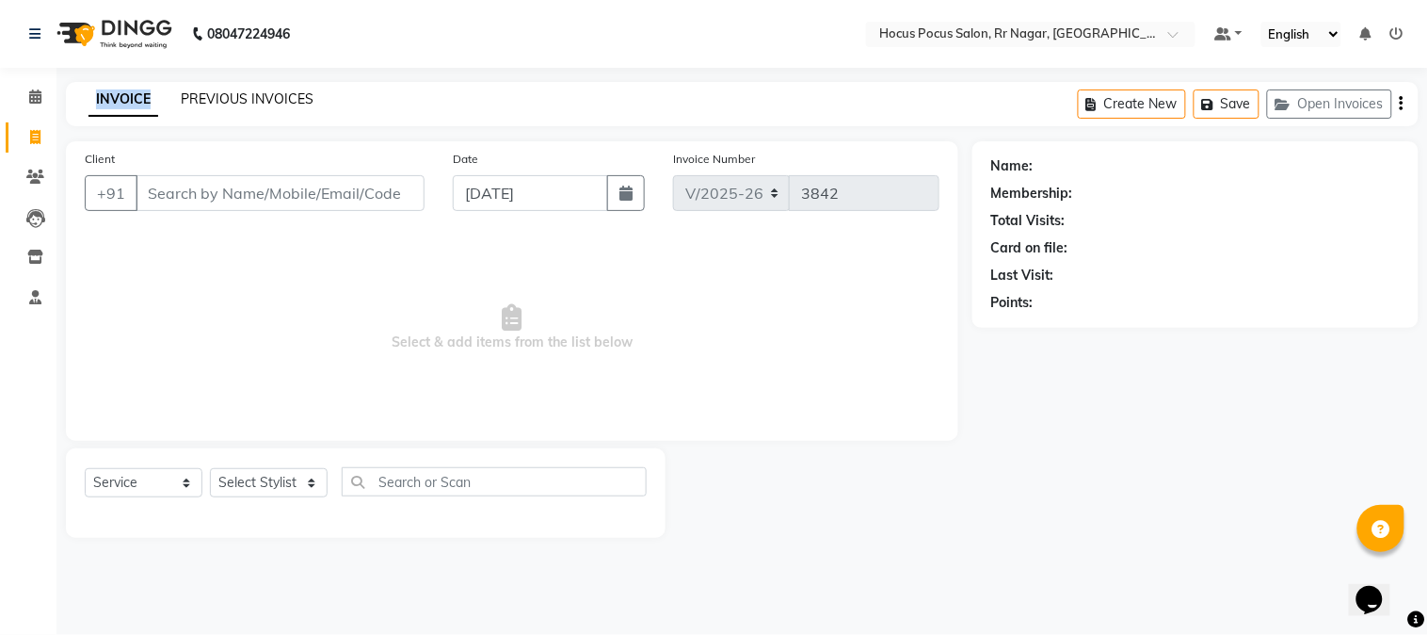
click at [236, 106] on link "PREVIOUS INVOICES" at bounding box center [247, 98] width 133 height 17
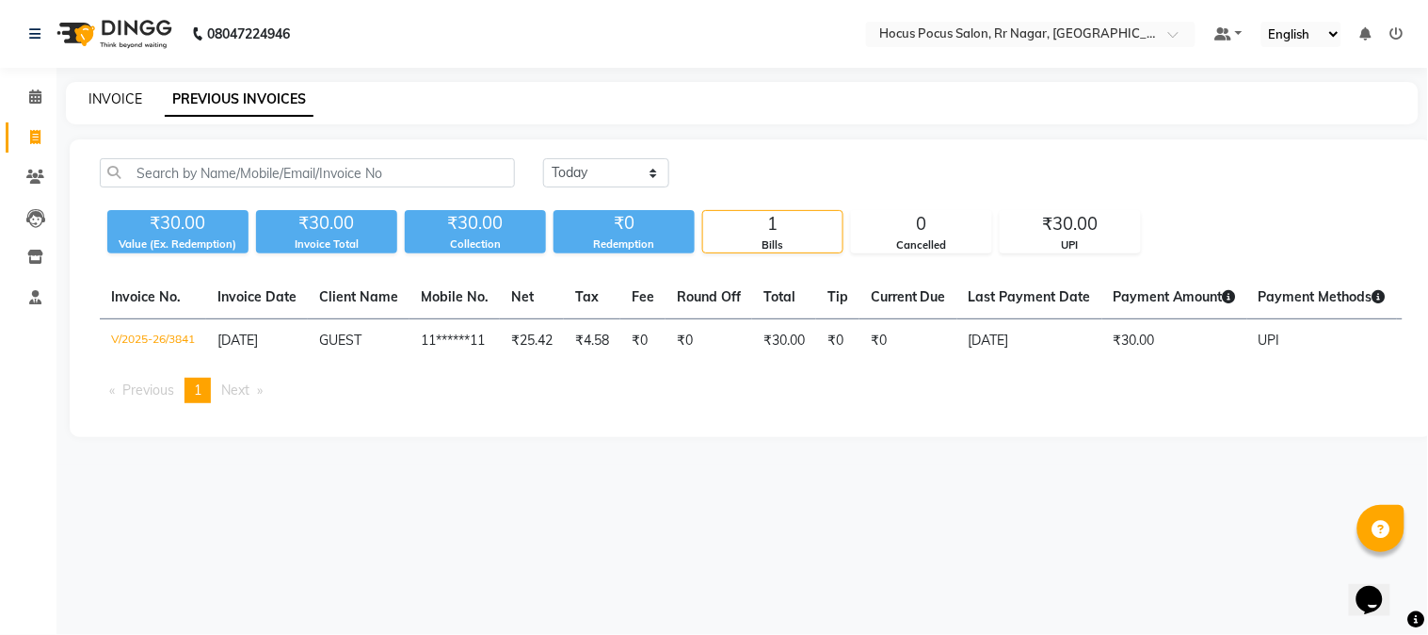
click at [128, 104] on link "INVOICE" at bounding box center [116, 98] width 54 height 17
select select "service"
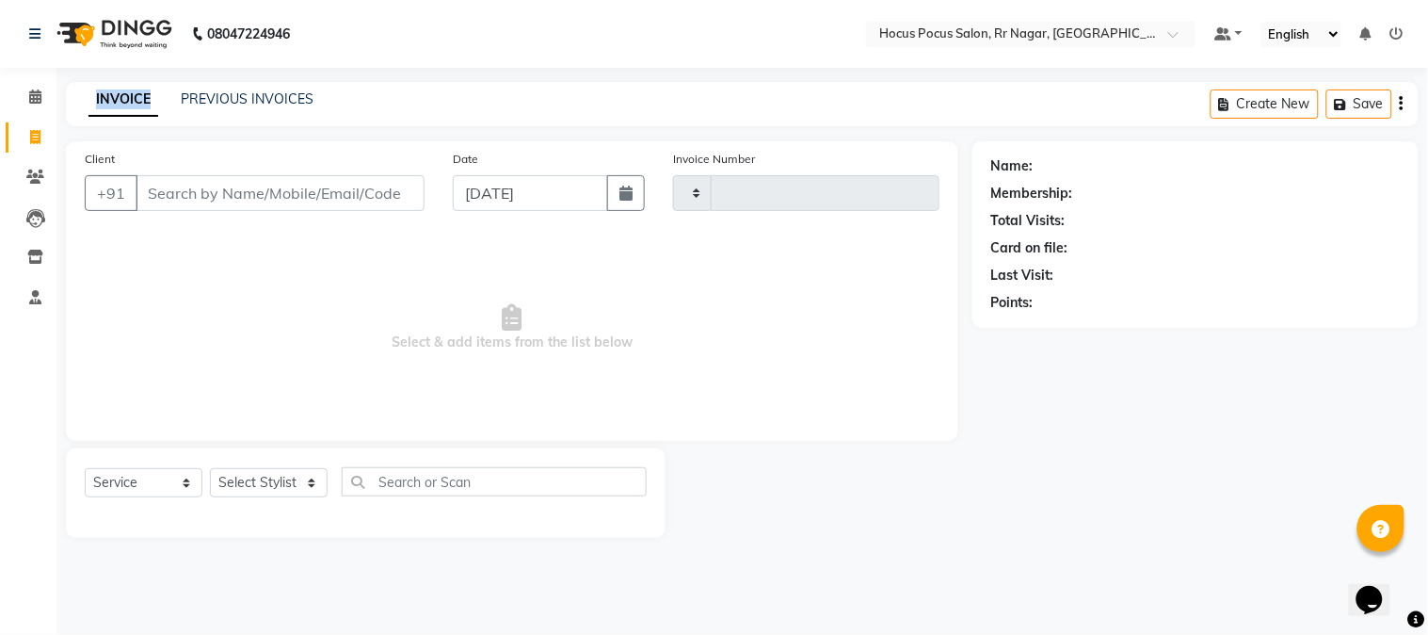
type input "3842"
select select "5019"
click at [248, 101] on link "PREVIOUS INVOICES" at bounding box center [247, 98] width 133 height 17
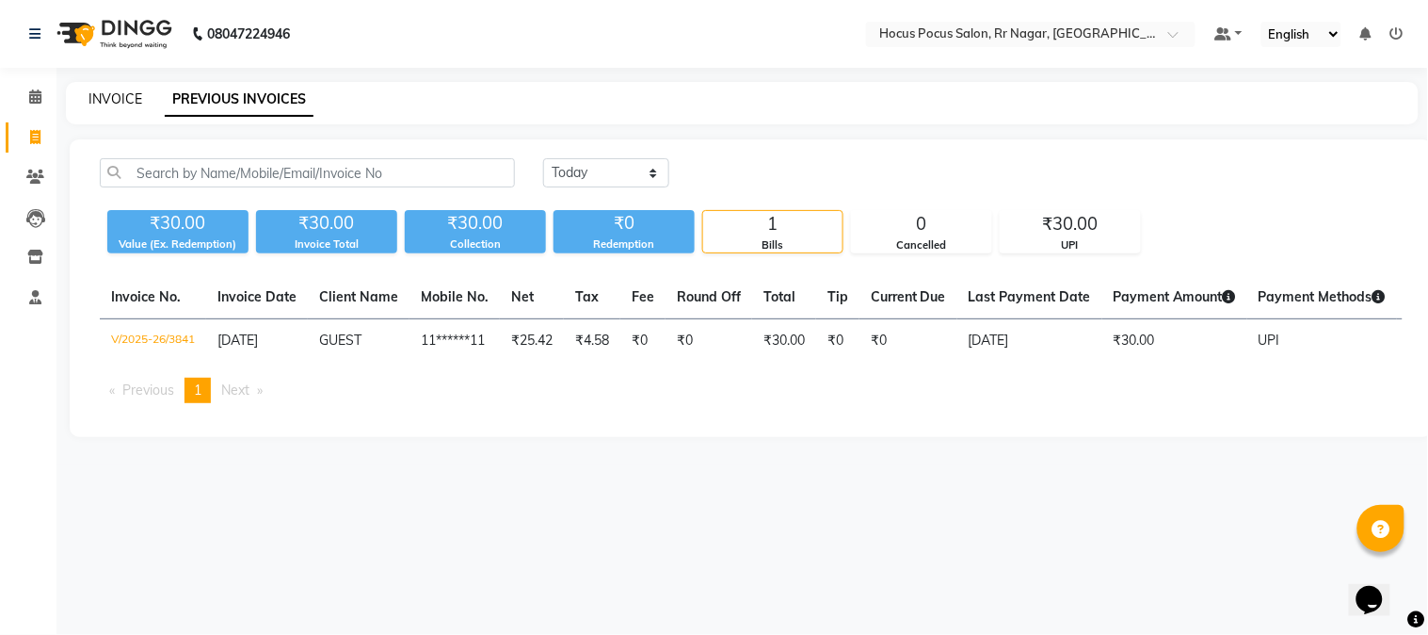
click at [124, 101] on link "INVOICE" at bounding box center [116, 98] width 54 height 17
select select "service"
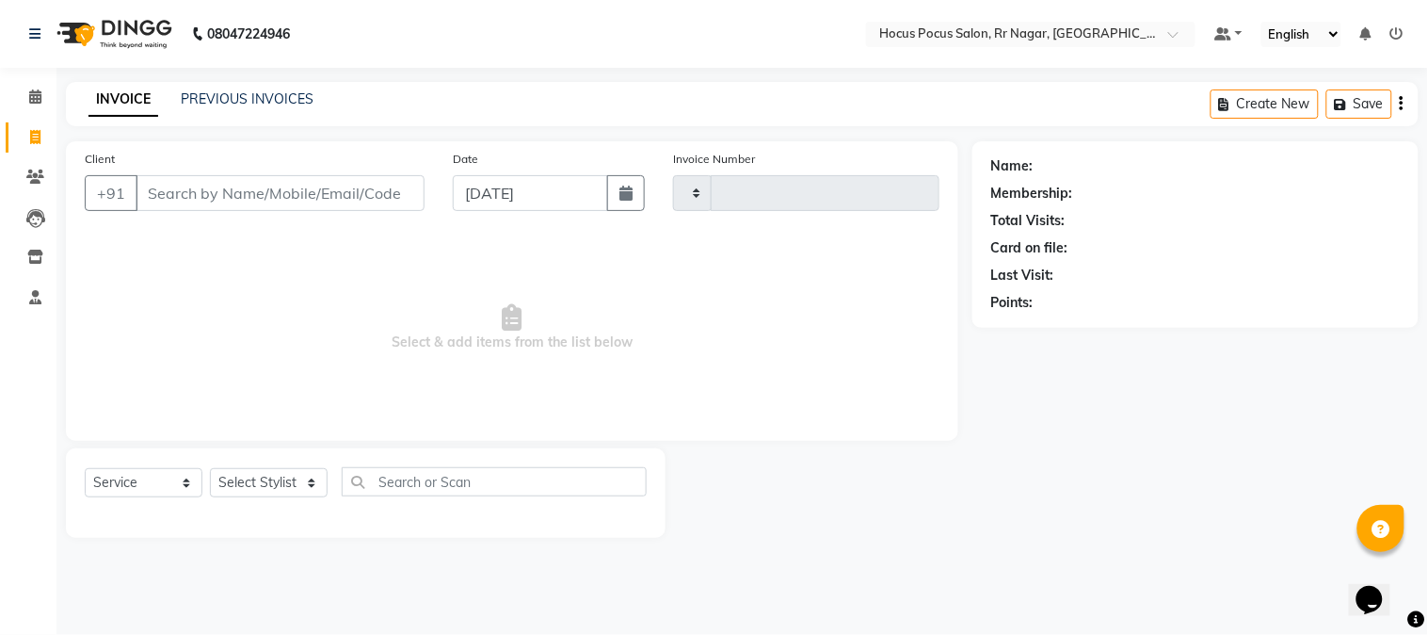
type input "3842"
select select "5019"
